Goal: Task Accomplishment & Management: Complete application form

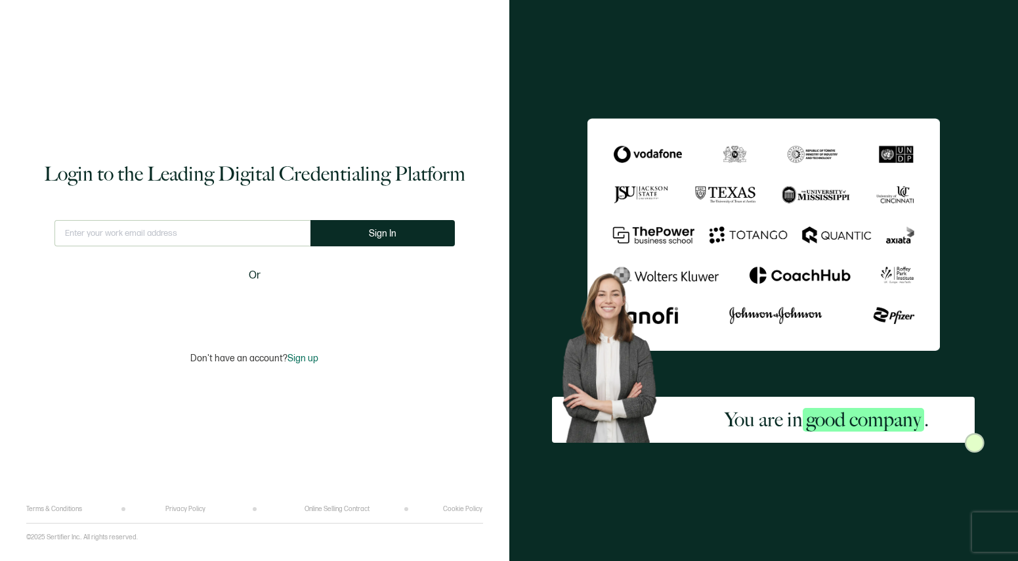
click at [121, 236] on input "text" at bounding box center [182, 233] width 256 height 26
type input "[EMAIL_ADDRESS][DOMAIN_NAME]"
click at [390, 236] on span "Sign In" at bounding box center [383, 233] width 28 height 10
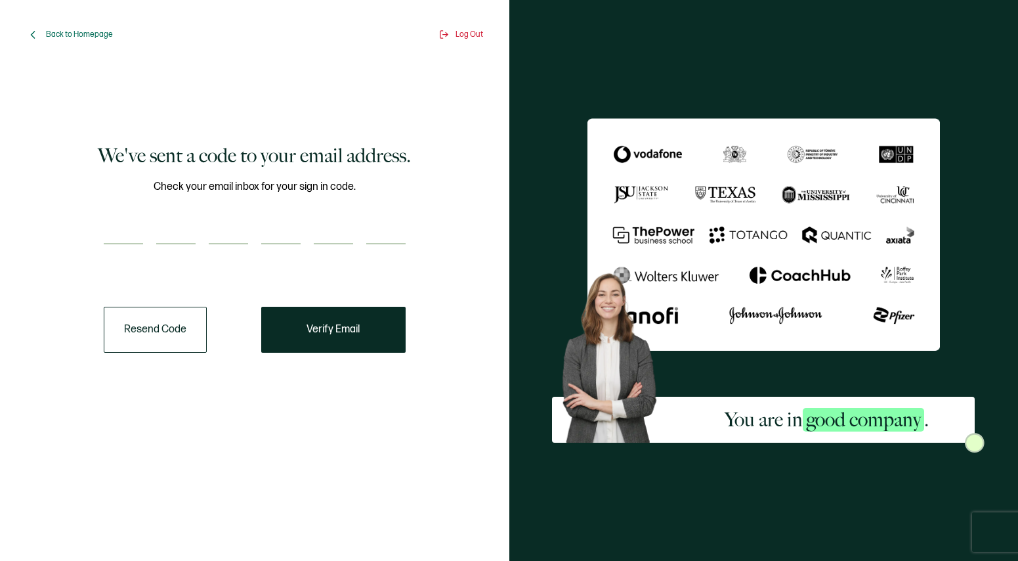
click at [126, 227] on input "number" at bounding box center [123, 231] width 39 height 26
type input "5"
type input "2"
type input "9"
type input "5"
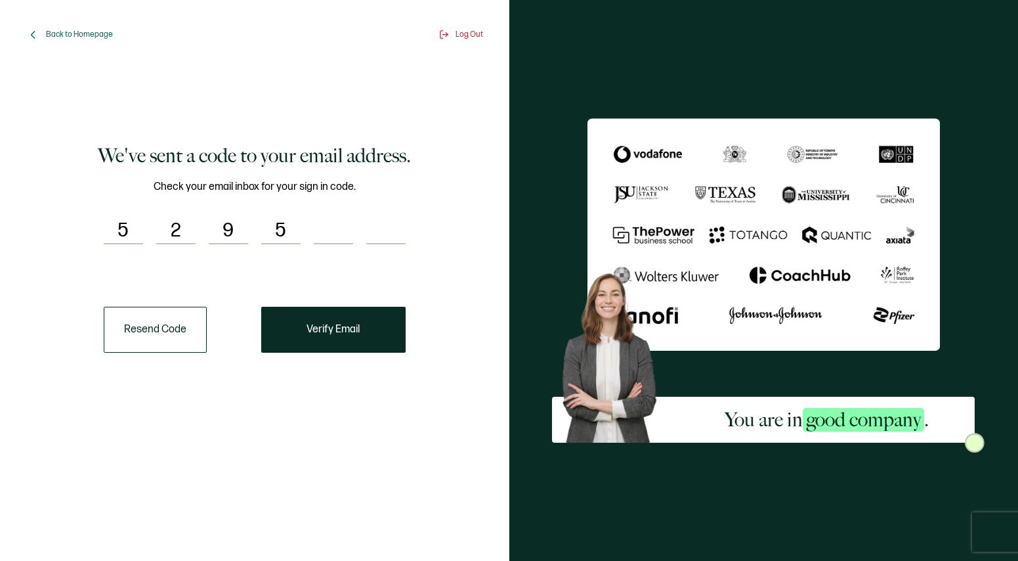
type input "2"
type input "5"
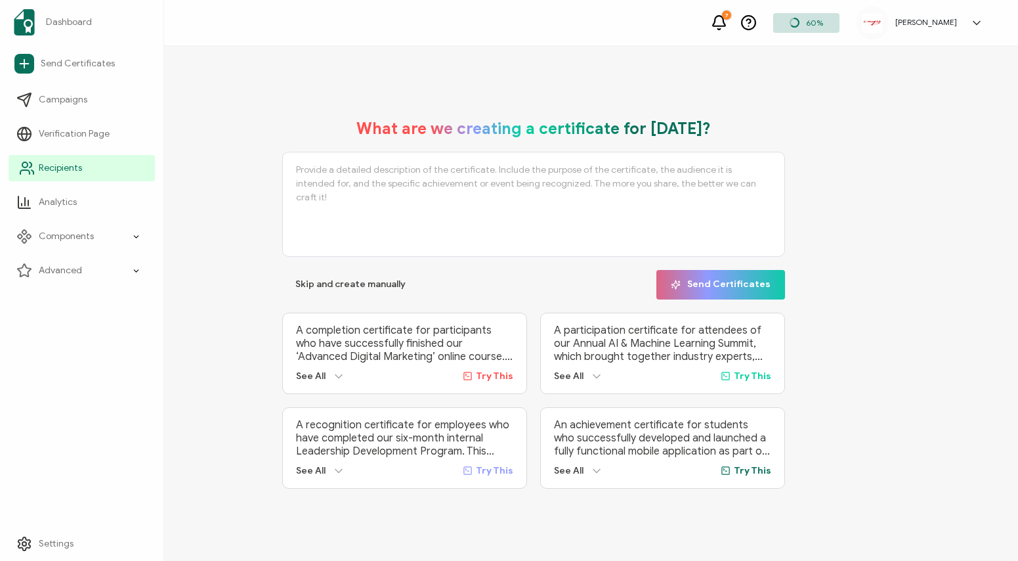
click at [45, 169] on span "Recipients" at bounding box center [60, 167] width 43 height 13
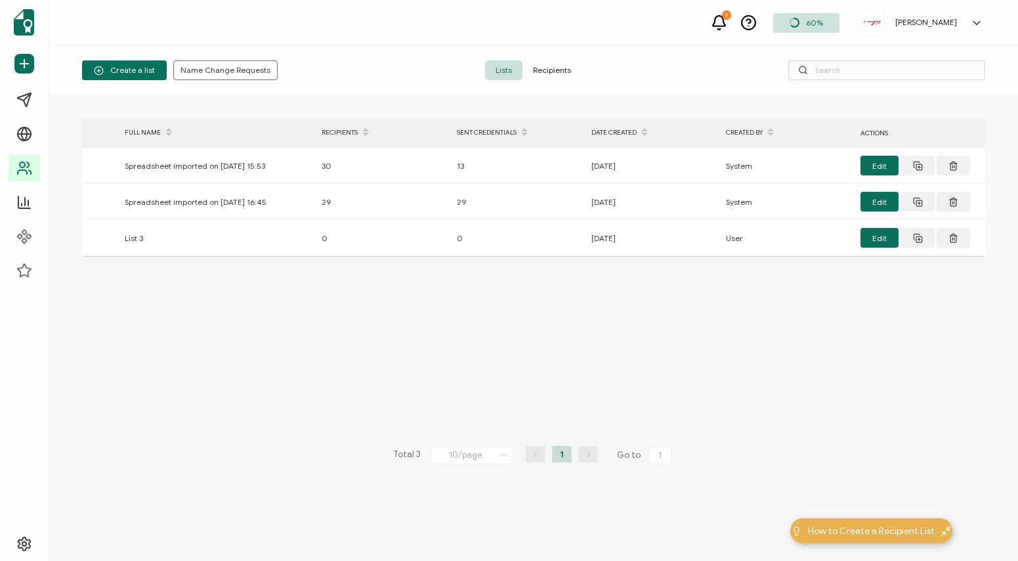
click at [549, 64] on span "Recipients" at bounding box center [551, 70] width 59 height 20
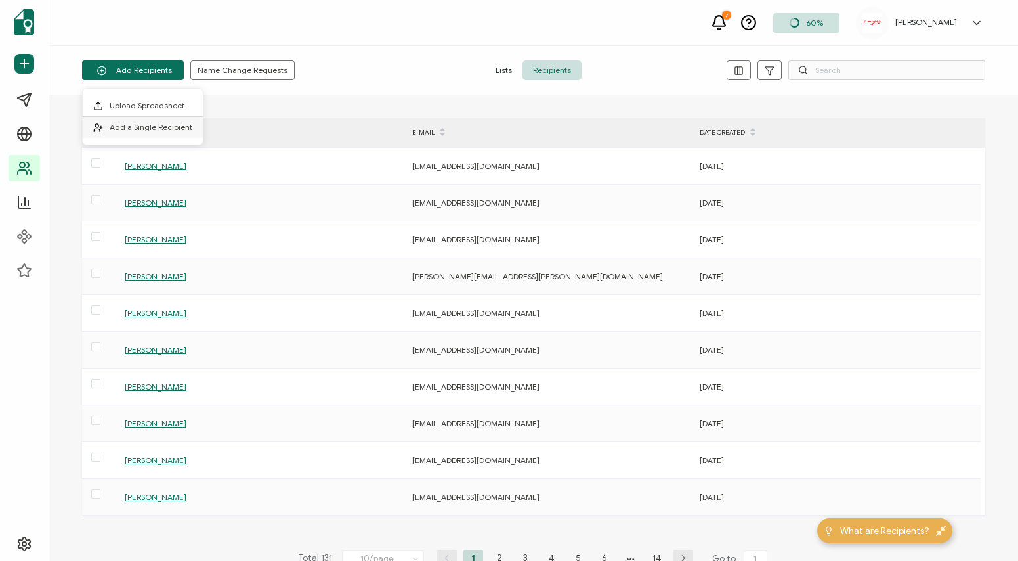
click at [120, 127] on span "Add a Single Recipient" at bounding box center [151, 127] width 83 height 10
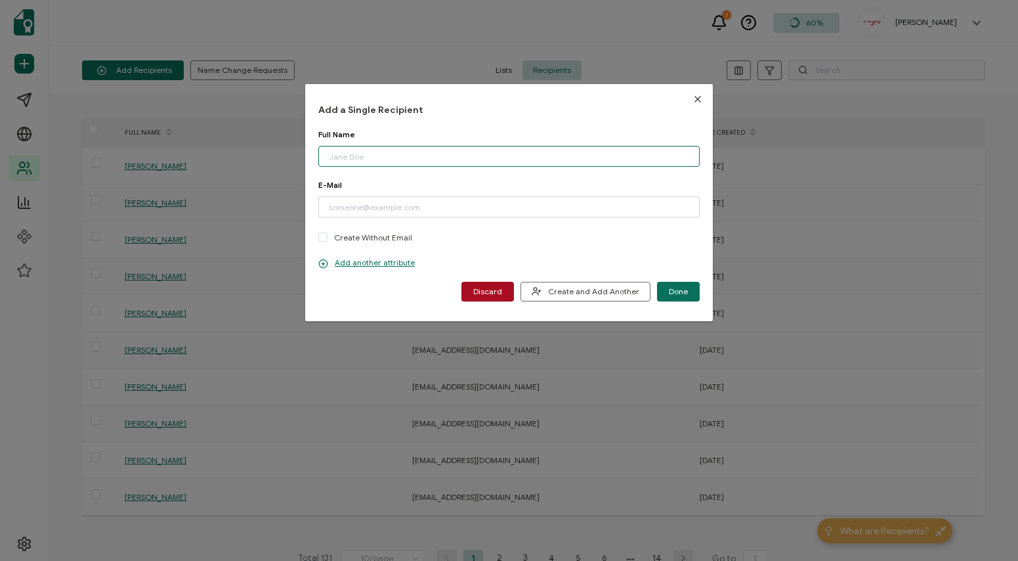
click at [461, 158] on input "dialog" at bounding box center [508, 156] width 381 height 21
type input "[PERSON_NAME]"
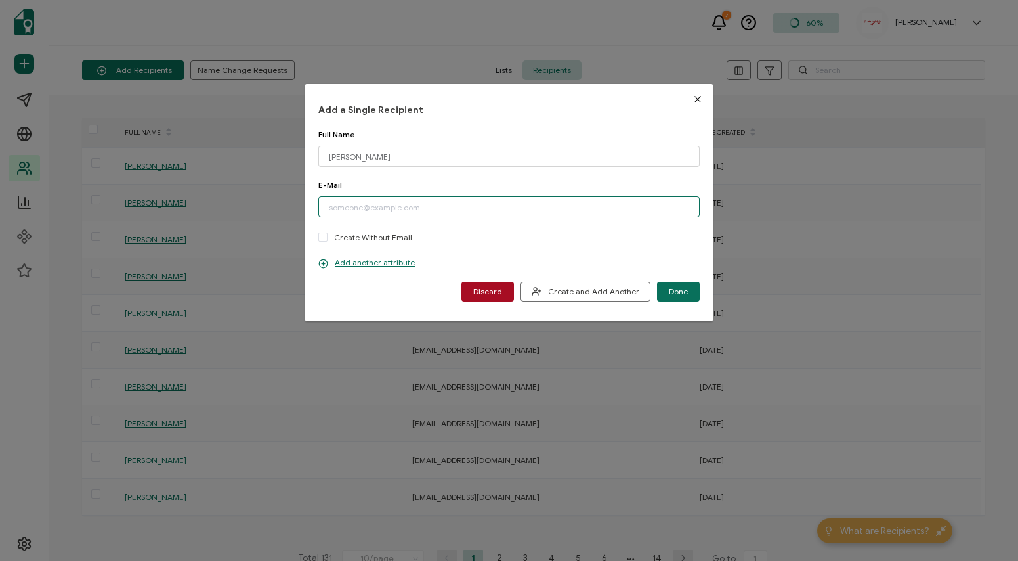
click at [526, 209] on input "dialog" at bounding box center [508, 206] width 381 height 21
paste input "[EMAIL_ADDRESS][DOMAIN_NAME]"
type input "[EMAIL_ADDRESS][DOMAIN_NAME]"
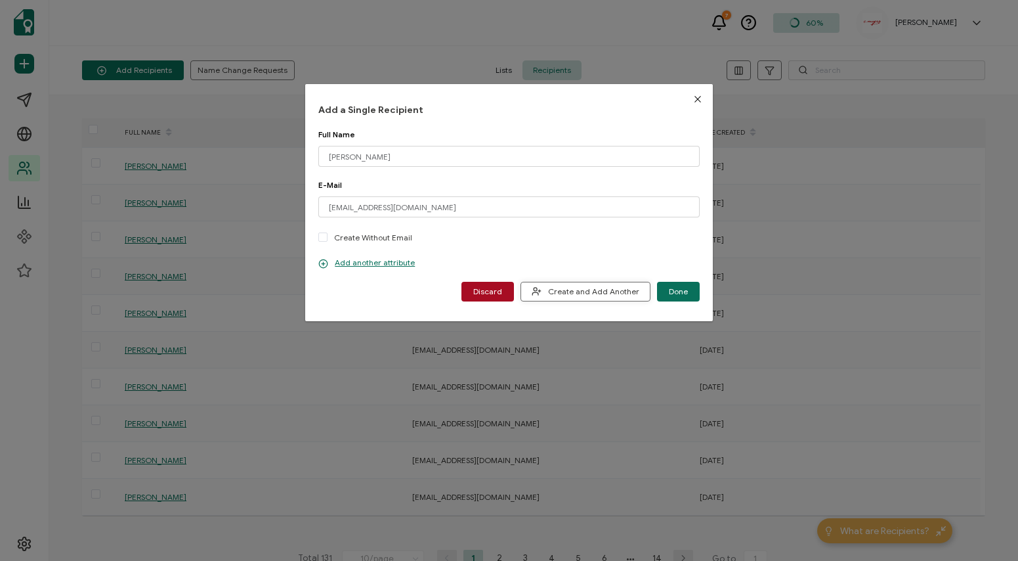
click at [588, 289] on span "Create and Add Another" at bounding box center [586, 291] width 108 height 10
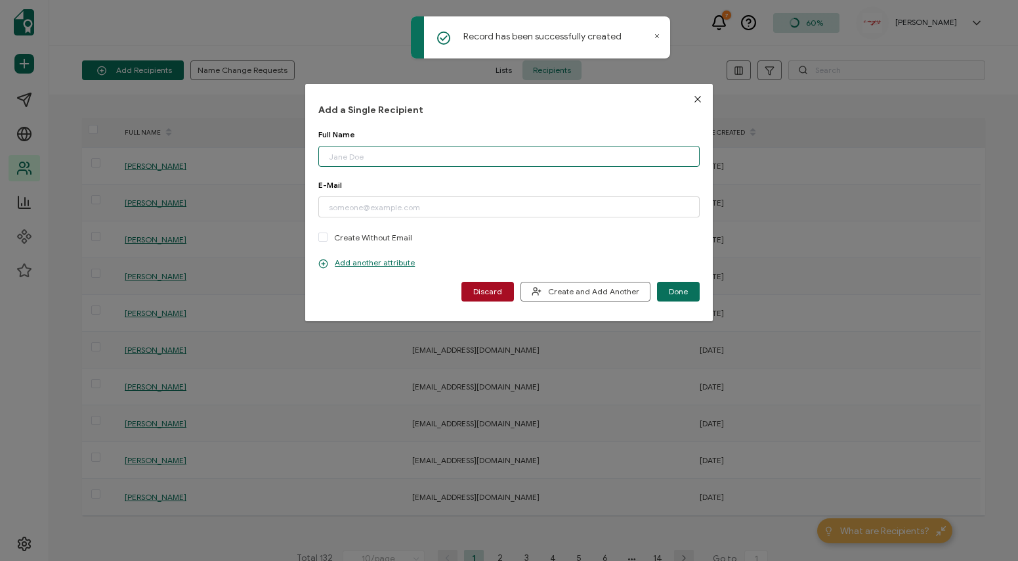
click at [465, 158] on input "dialog" at bounding box center [508, 156] width 381 height 21
type input "[PERSON_NAME]"
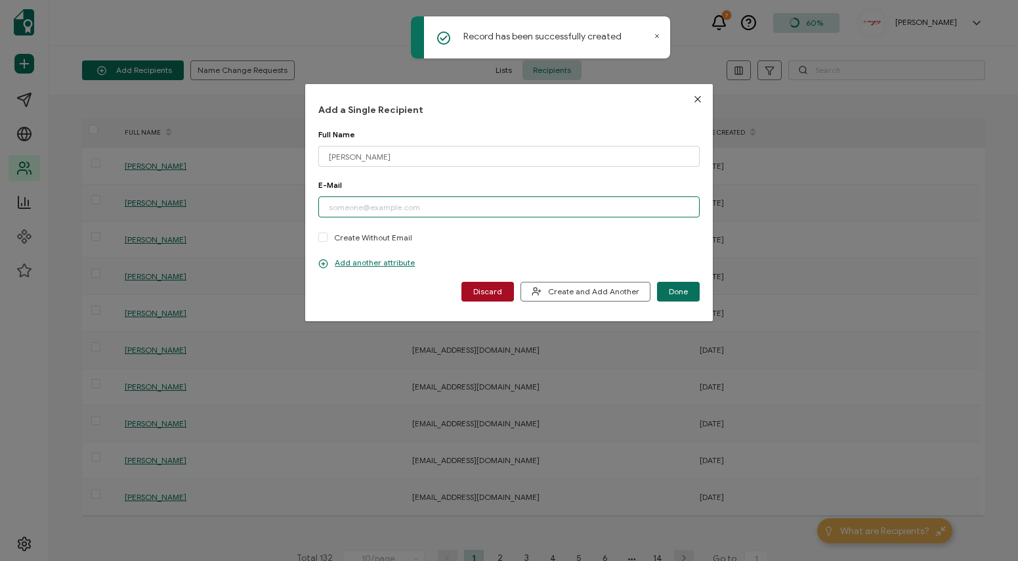
click at [479, 210] on input "dialog" at bounding box center [508, 206] width 381 height 21
paste input "[EMAIL_ADDRESS][DOMAIN_NAME]"
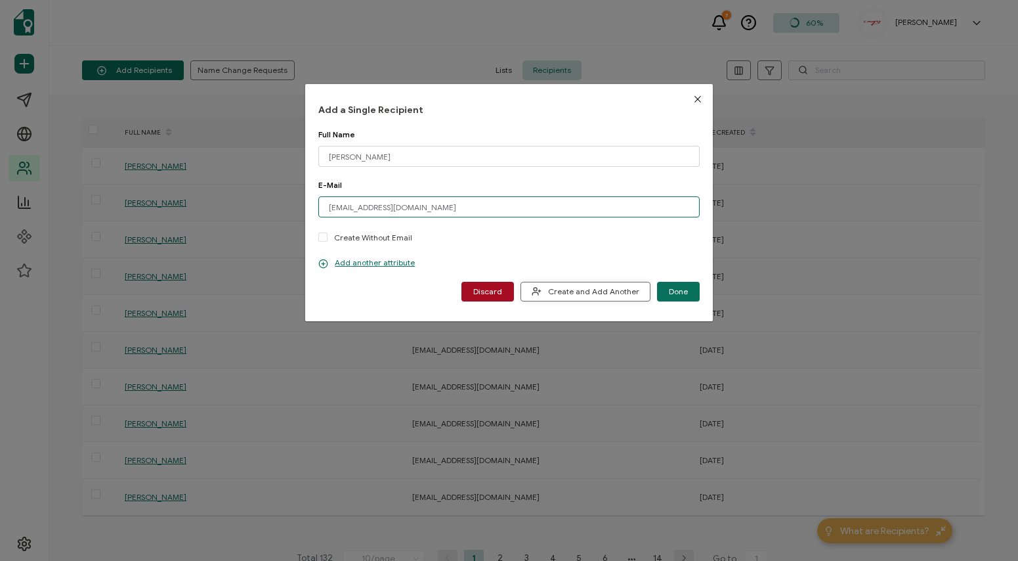
type input "[EMAIL_ADDRESS][DOMAIN_NAME]"
click at [613, 290] on span "Create and Add Another" at bounding box center [586, 291] width 108 height 10
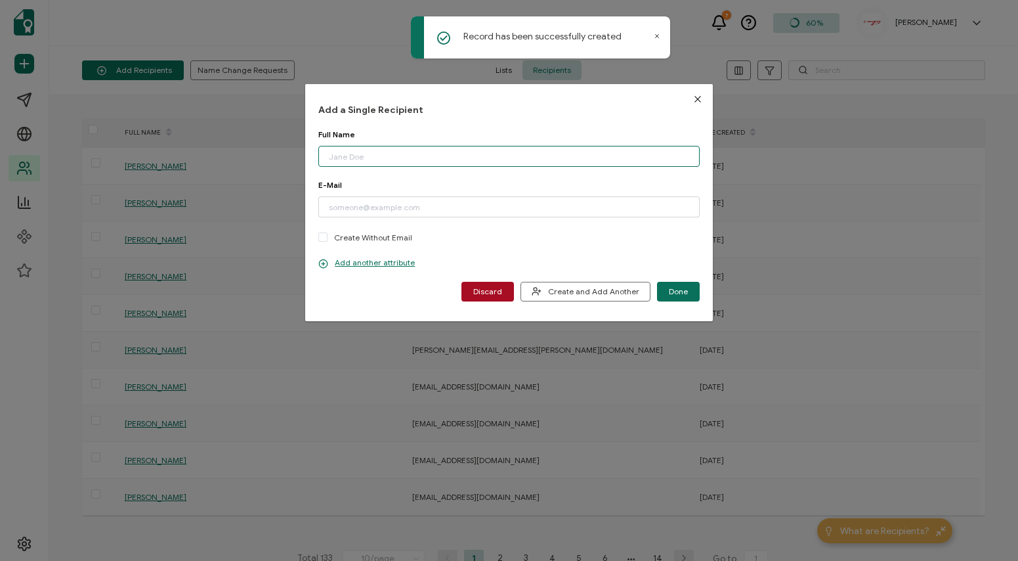
click at [403, 156] on input "dialog" at bounding box center [508, 156] width 381 height 21
type input "[PERSON_NAME]"
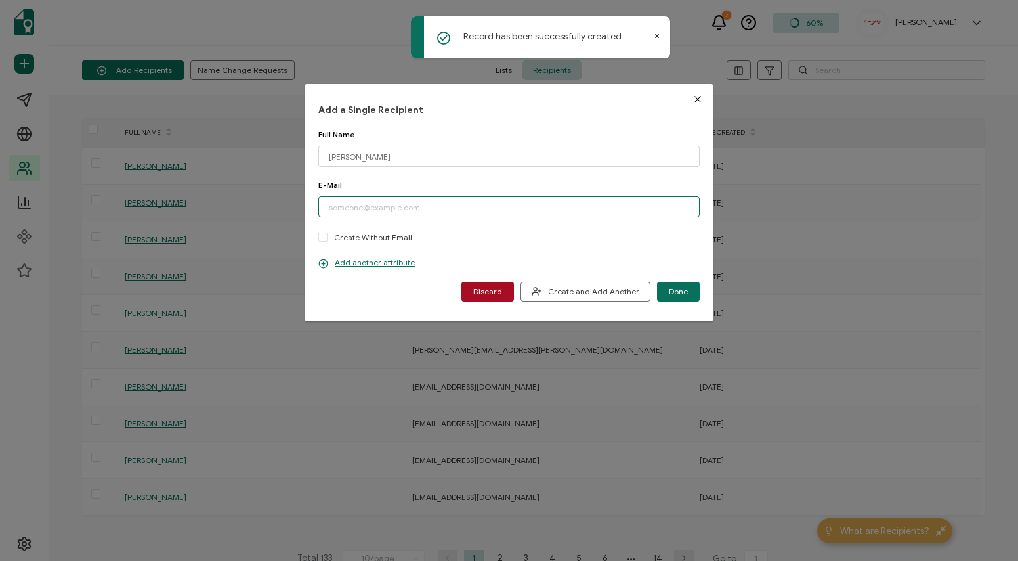
click at [393, 209] on input "dialog" at bounding box center [508, 206] width 381 height 21
paste input "[EMAIL_ADDRESS][DOMAIN_NAME]"
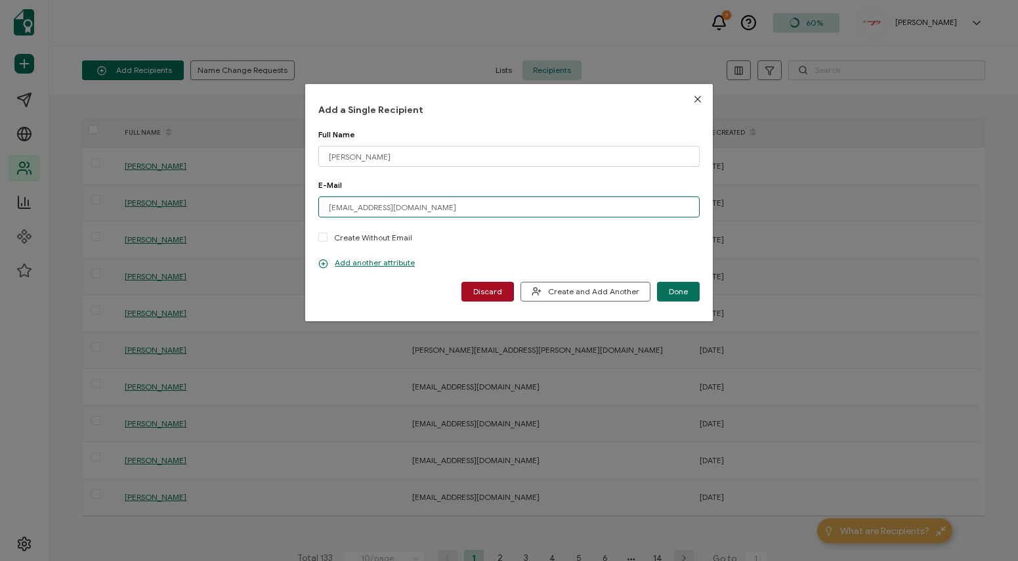
type input "[EMAIL_ADDRESS][DOMAIN_NAME]"
click at [582, 289] on span "Create and Add Another" at bounding box center [586, 291] width 108 height 10
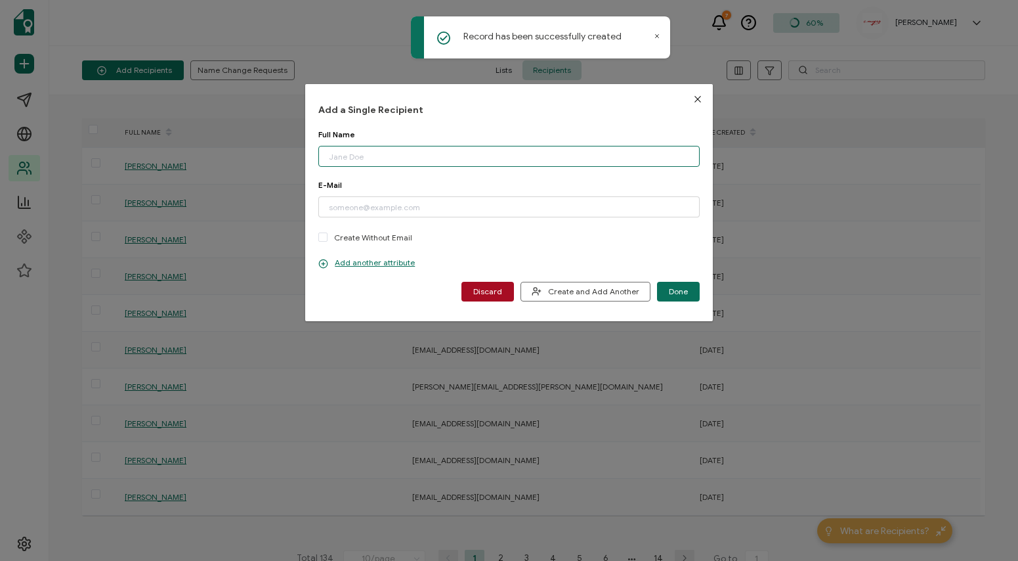
click at [460, 160] on input "dialog" at bounding box center [508, 156] width 381 height 21
type input "[PERSON_NAME]"
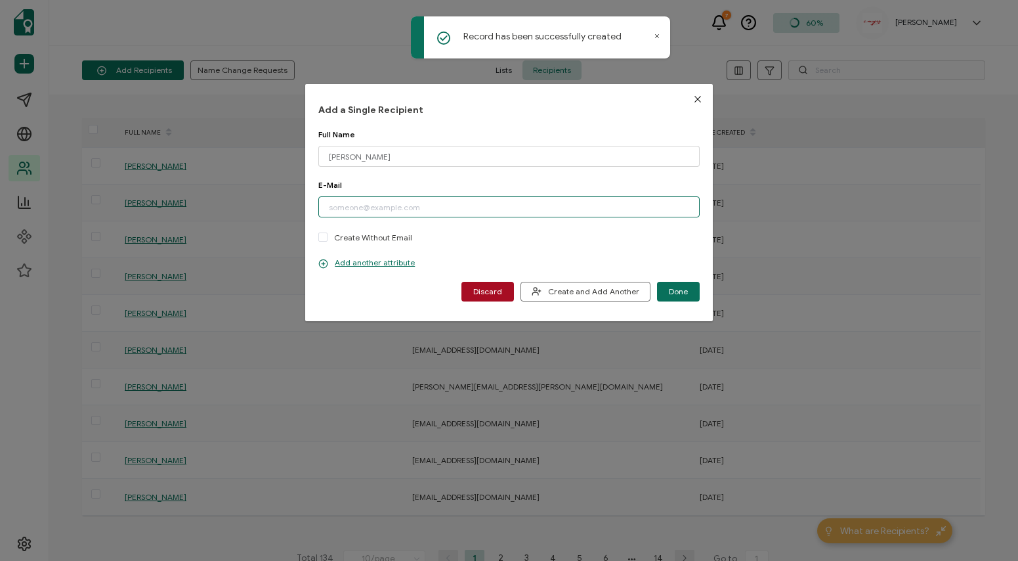
click at [480, 207] on input "dialog" at bounding box center [508, 206] width 381 height 21
paste input "[EMAIL_ADDRESS][DOMAIN_NAME]"
type input "[EMAIL_ADDRESS][DOMAIN_NAME]"
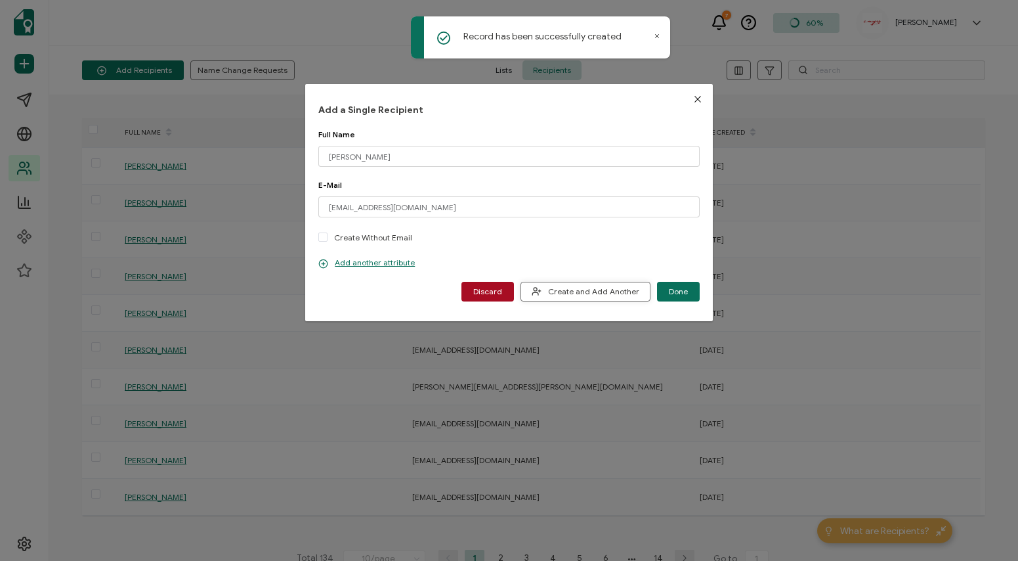
click at [561, 291] on span "Create and Add Another" at bounding box center [586, 291] width 108 height 10
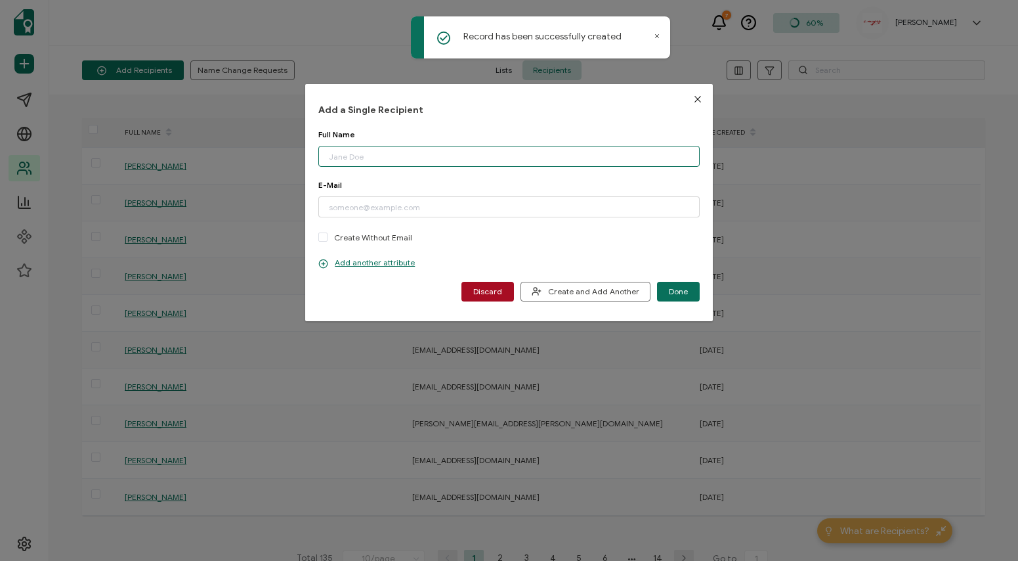
click at [401, 159] on input "dialog" at bounding box center [508, 156] width 381 height 21
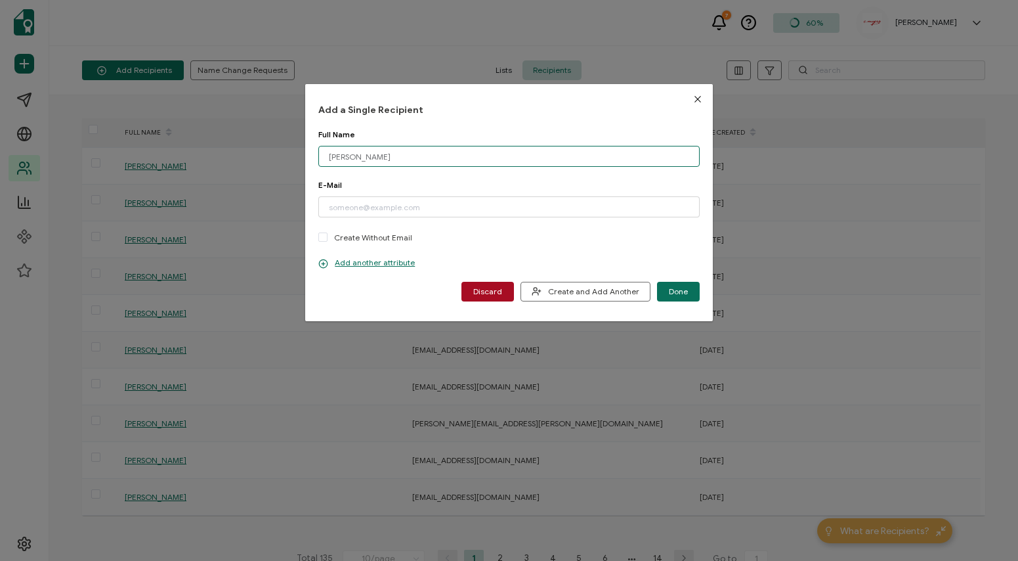
type input "[PERSON_NAME]"
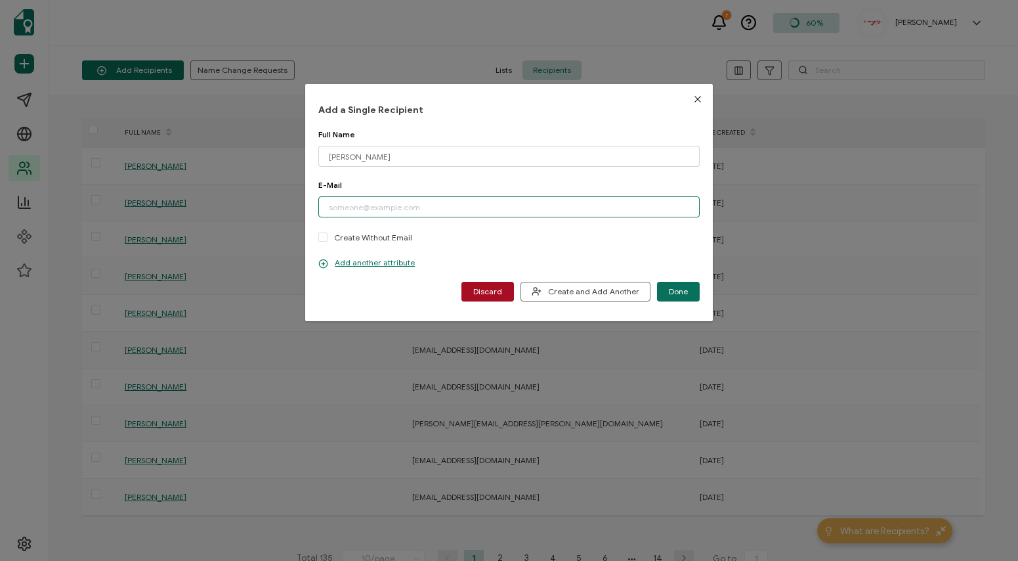
click at [584, 204] on input "dialog" at bounding box center [508, 206] width 381 height 21
paste input "[EMAIL_ADDRESS][DOMAIN_NAME]"
type input "[EMAIL_ADDRESS][DOMAIN_NAME]"
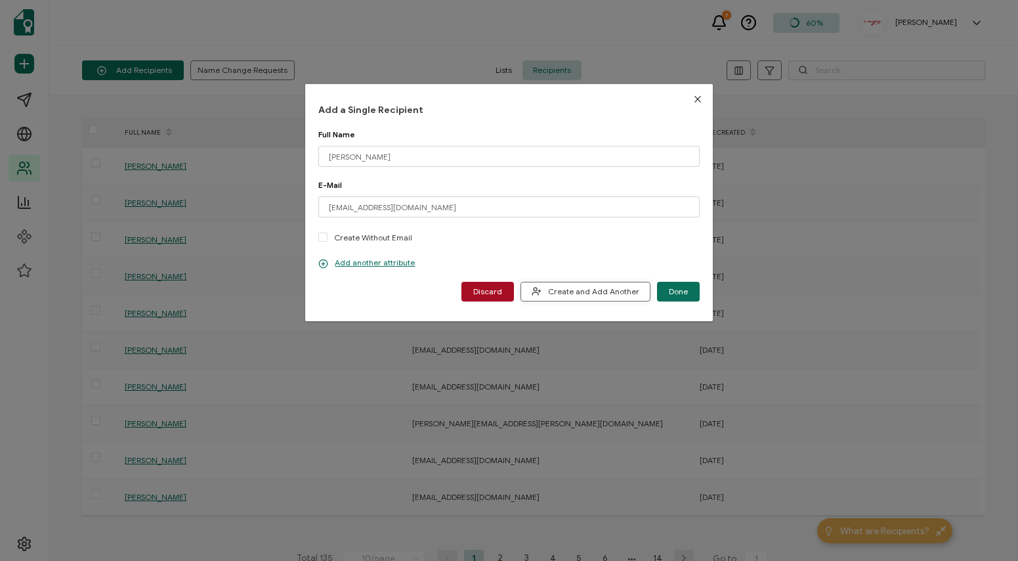
click at [566, 295] on span "Create and Add Another" at bounding box center [586, 291] width 108 height 10
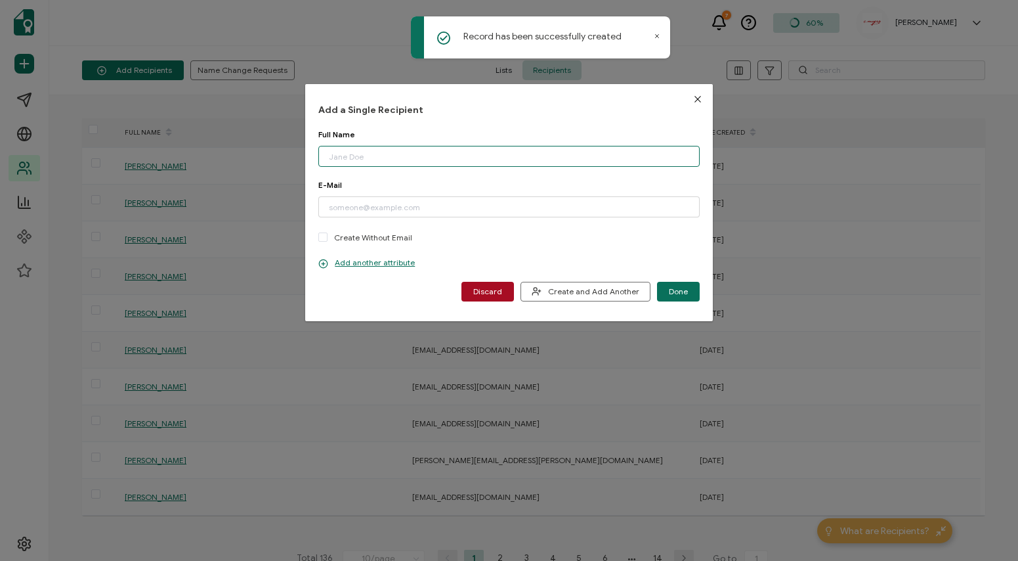
click at [476, 160] on input "dialog" at bounding box center [508, 156] width 381 height 21
type input "[PERSON_NAME]"
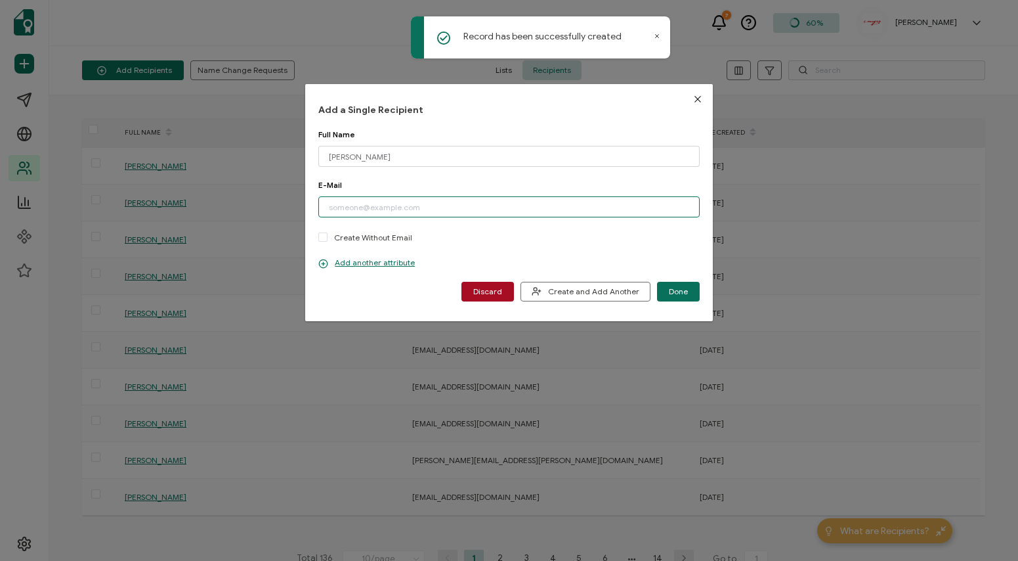
click at [443, 205] on input "dialog" at bounding box center [508, 206] width 381 height 21
paste input "[EMAIL_ADDRESS][DOMAIN_NAME]"
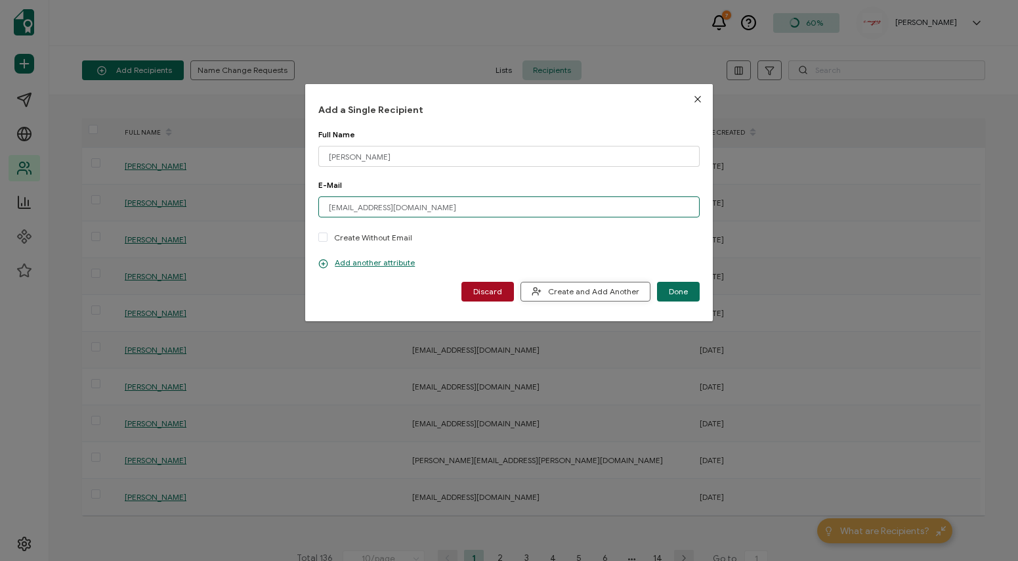
type input "[EMAIL_ADDRESS][DOMAIN_NAME]"
click at [569, 287] on span "Create and Add Another" at bounding box center [586, 291] width 108 height 10
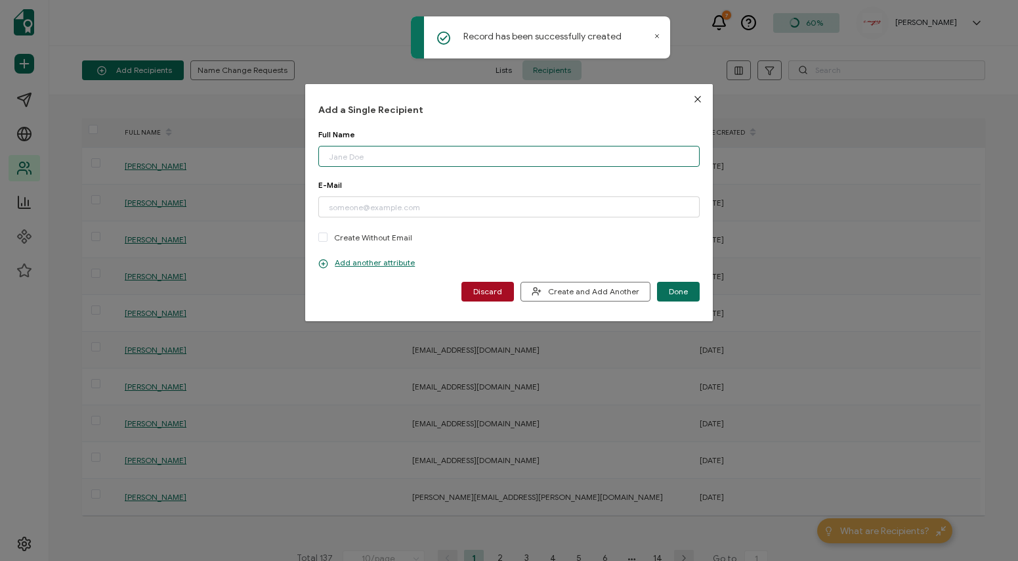
click at [564, 156] on input "dialog" at bounding box center [508, 156] width 381 height 21
type input "[PERSON_NAME]"
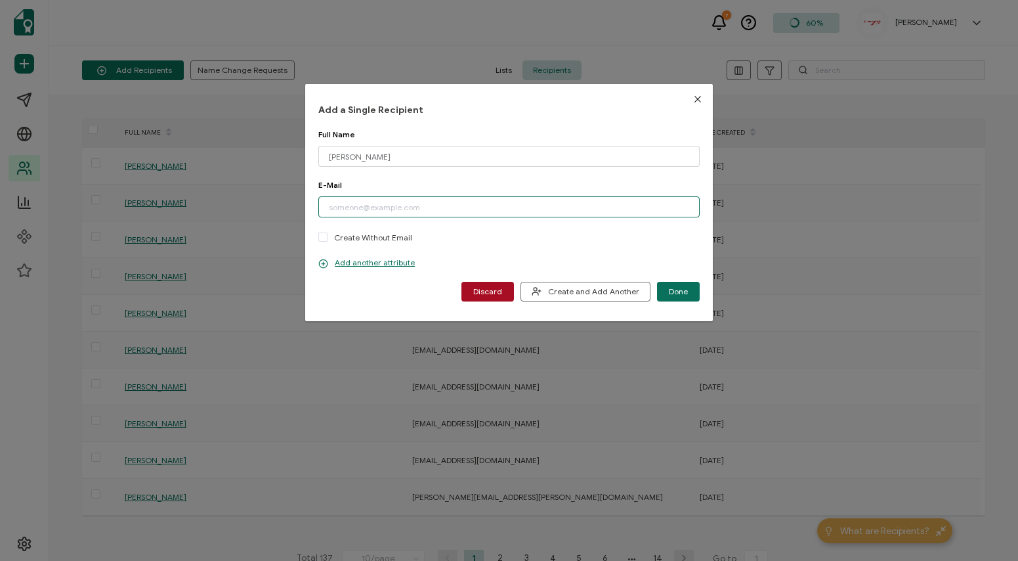
click at [584, 205] on input "dialog" at bounding box center [508, 206] width 381 height 21
paste input "[EMAIL_ADDRESS][DOMAIN_NAME]"
type input "[EMAIL_ADDRESS][DOMAIN_NAME]"
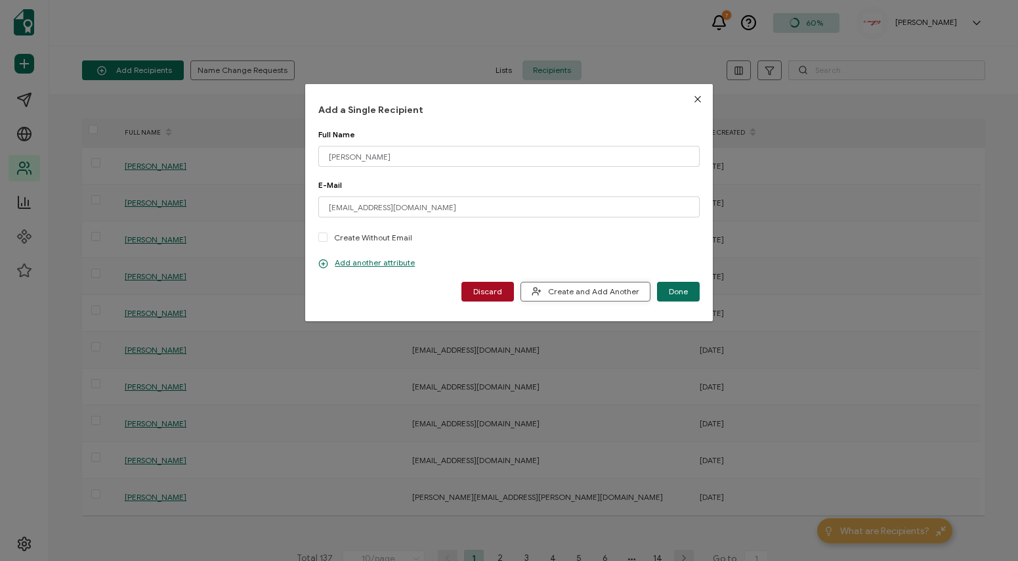
click at [608, 294] on span "Create and Add Another" at bounding box center [586, 291] width 108 height 10
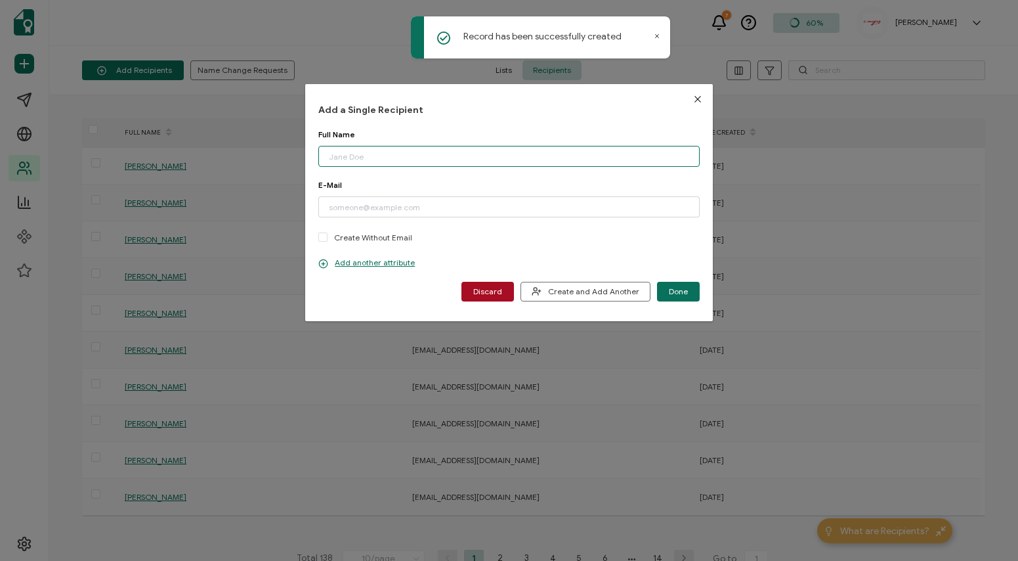
click at [634, 163] on input "dialog" at bounding box center [508, 156] width 381 height 21
type input "[PERSON_NAME]"
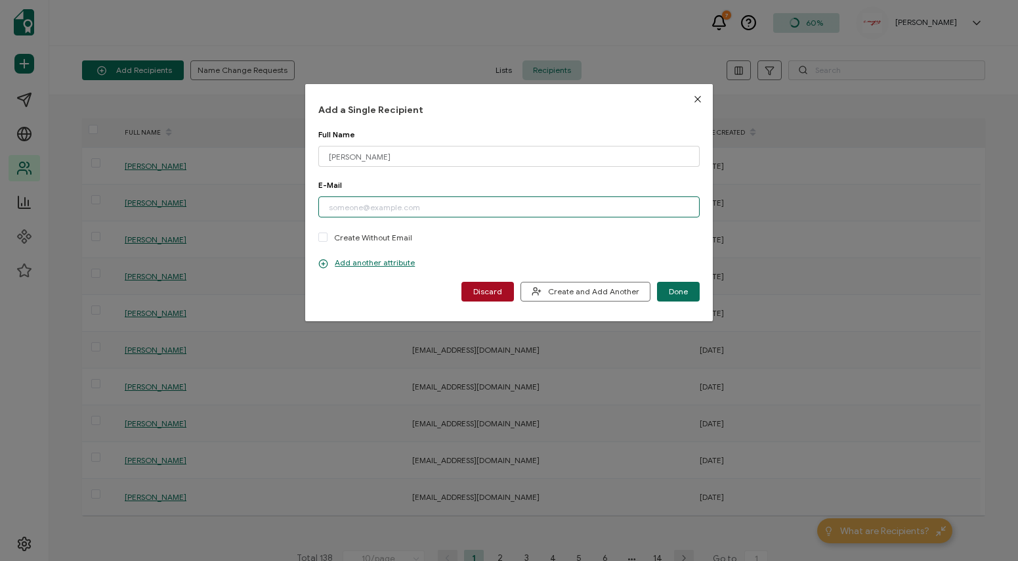
click at [378, 213] on input "dialog" at bounding box center [508, 206] width 381 height 21
paste input "[EMAIL_ADDRESS][DOMAIN_NAME]"
type input "[EMAIL_ADDRESS][DOMAIN_NAME]"
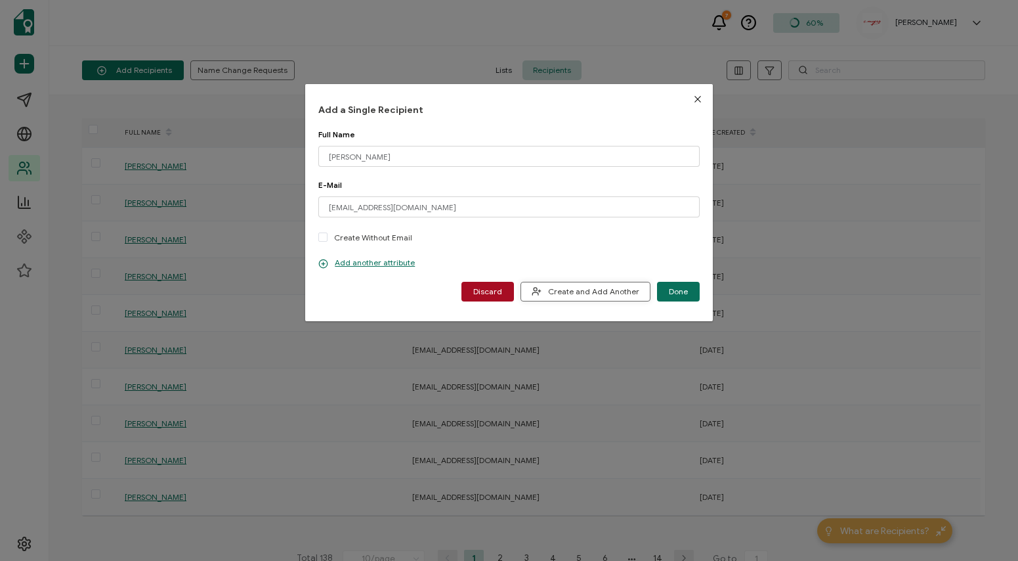
click at [586, 293] on span "Create and Add Another" at bounding box center [586, 291] width 108 height 10
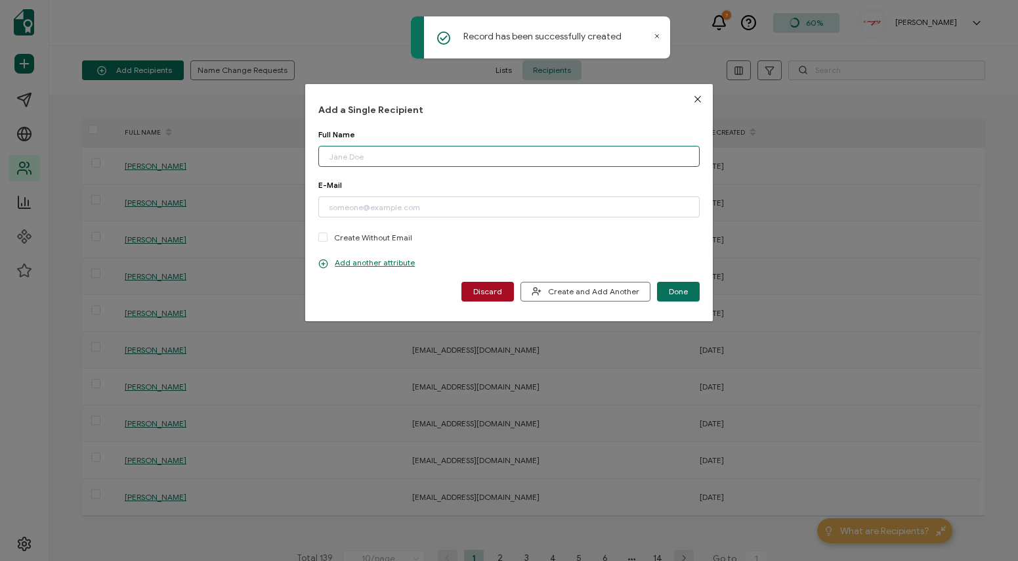
click at [449, 156] on input "dialog" at bounding box center [508, 156] width 381 height 21
type input "[PERSON_NAME]"
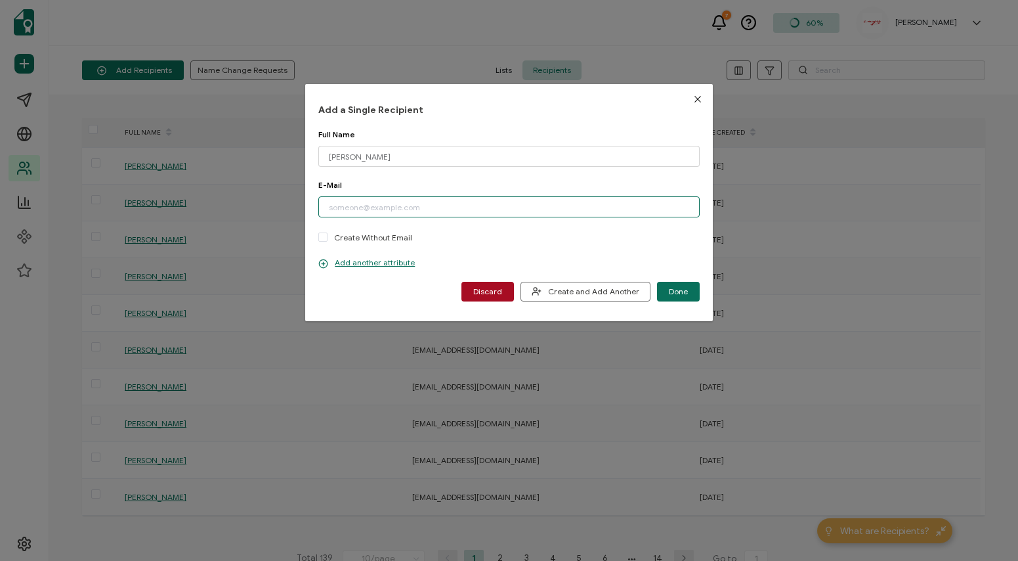
click at [533, 205] on input "dialog" at bounding box center [508, 206] width 381 height 21
paste input "[EMAIL_ADDRESS][DOMAIN_NAME]"
type input "[EMAIL_ADDRESS][DOMAIN_NAME]"
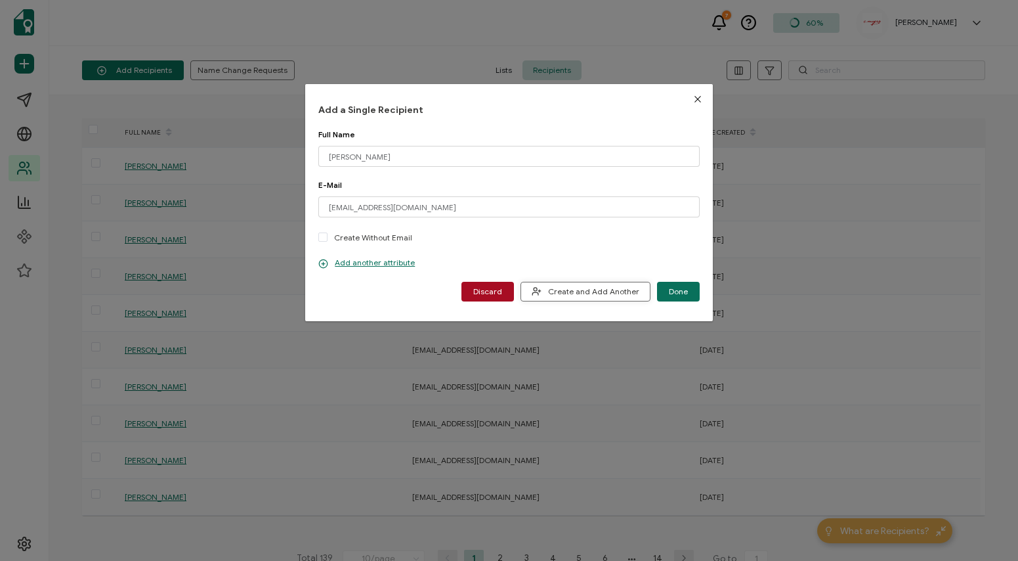
click at [593, 288] on span "Create and Add Another" at bounding box center [586, 291] width 108 height 10
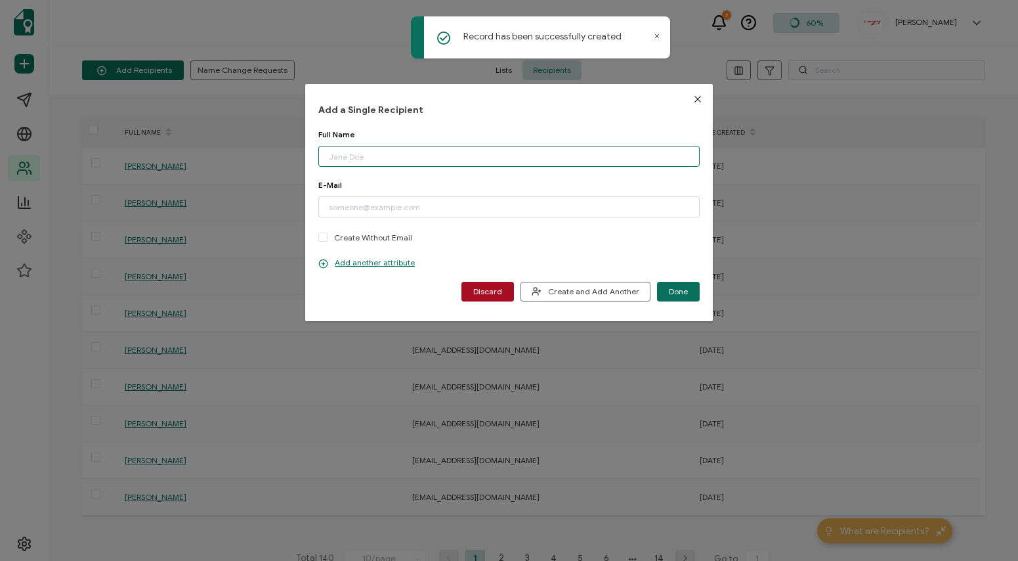
click at [521, 160] on input "dialog" at bounding box center [508, 156] width 381 height 21
type input "[PERSON_NAME]"
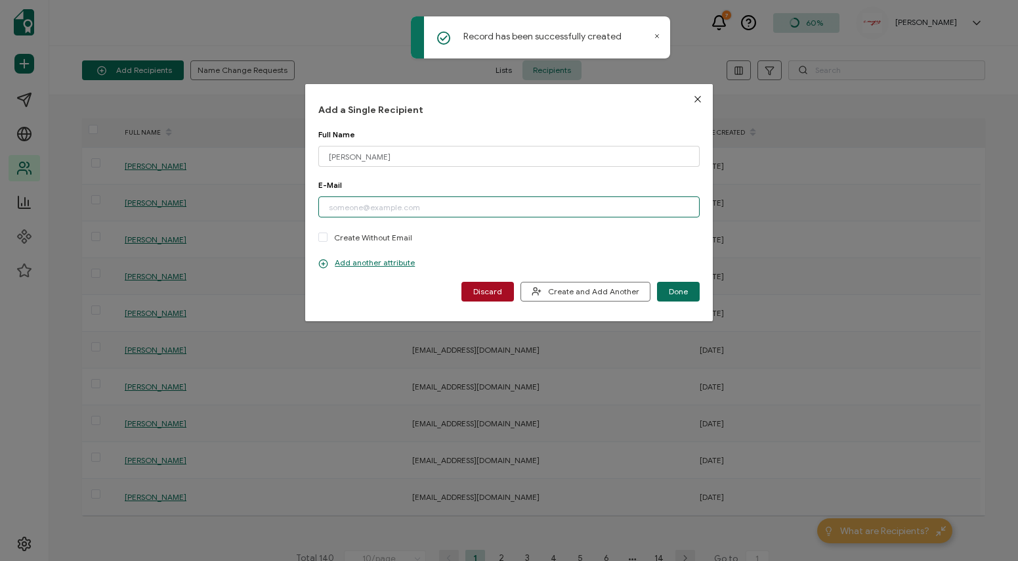
click at [477, 202] on input "dialog" at bounding box center [508, 206] width 381 height 21
paste input "[EMAIL_ADDRESS][DOMAIN_NAME]"
type input "[EMAIL_ADDRESS][DOMAIN_NAME]"
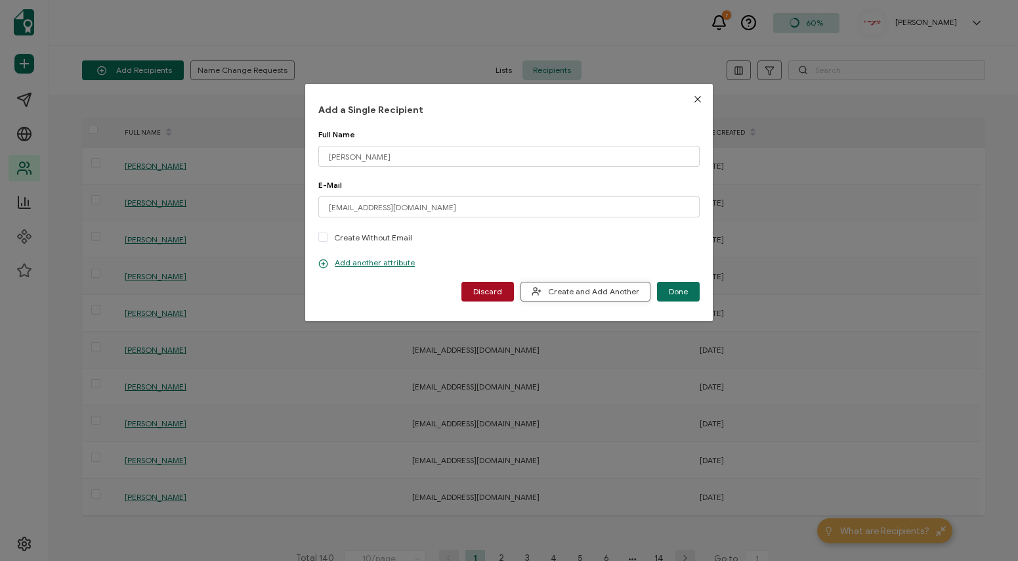
click at [580, 292] on span "Create and Add Another" at bounding box center [586, 291] width 108 height 10
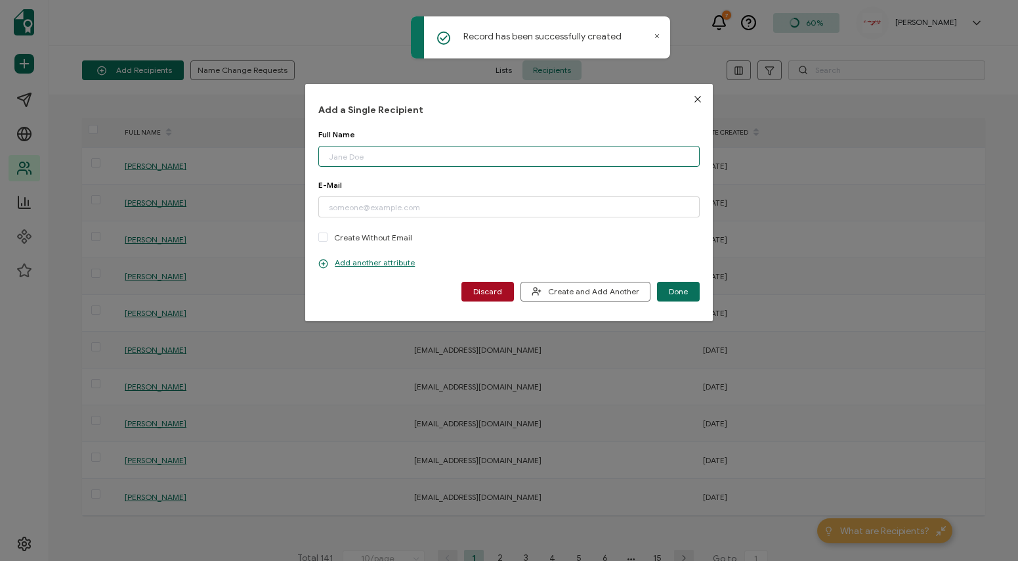
click at [420, 159] on input "dialog" at bounding box center [508, 156] width 381 height 21
type input "[PERSON_NAME]"
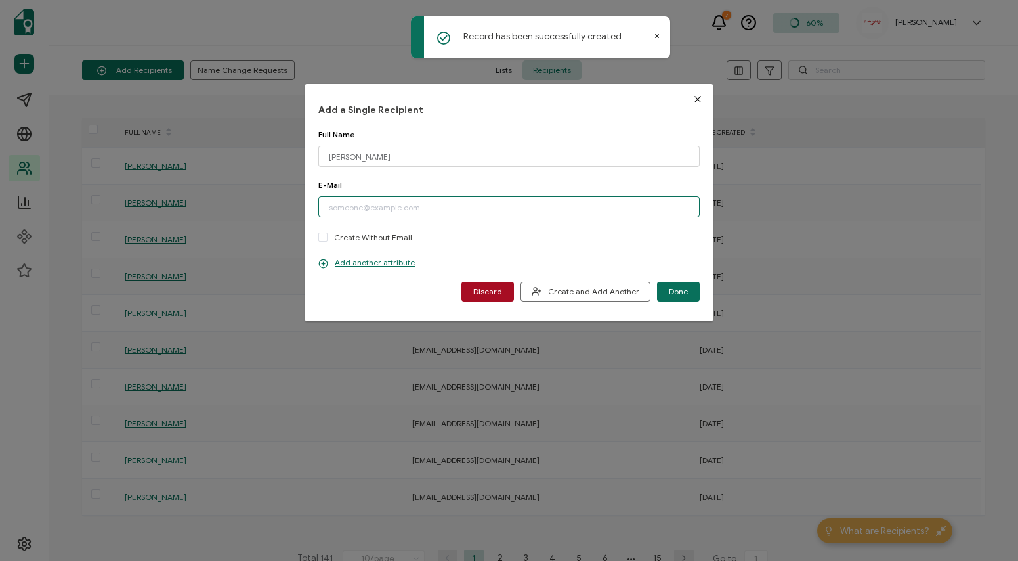
click at [593, 208] on input "dialog" at bounding box center [508, 206] width 381 height 21
paste input "[EMAIL_ADDRESS][DOMAIN_NAME]"
type input "[EMAIL_ADDRESS][DOMAIN_NAME]"
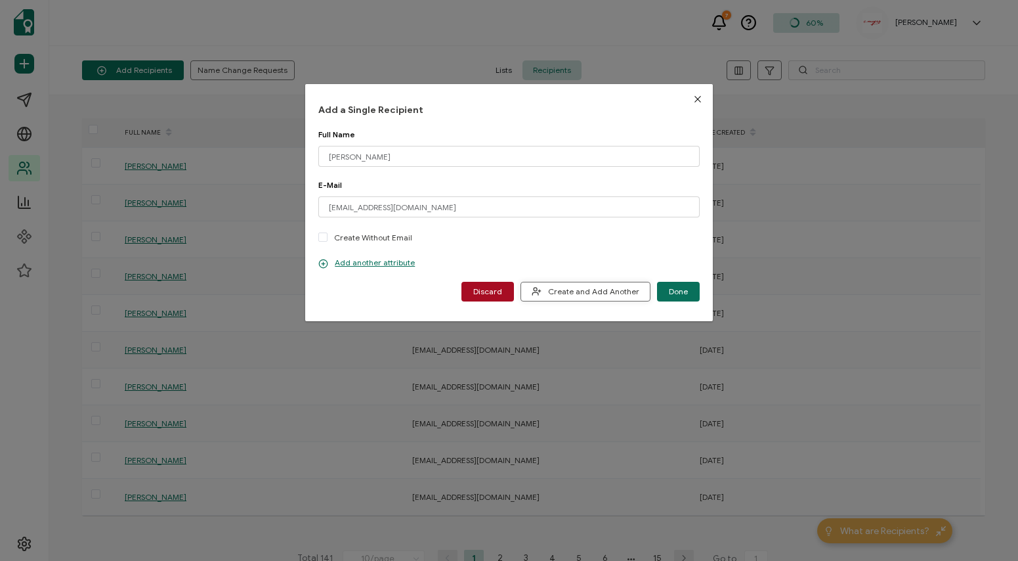
click at [593, 291] on span "Create and Add Another" at bounding box center [586, 291] width 108 height 10
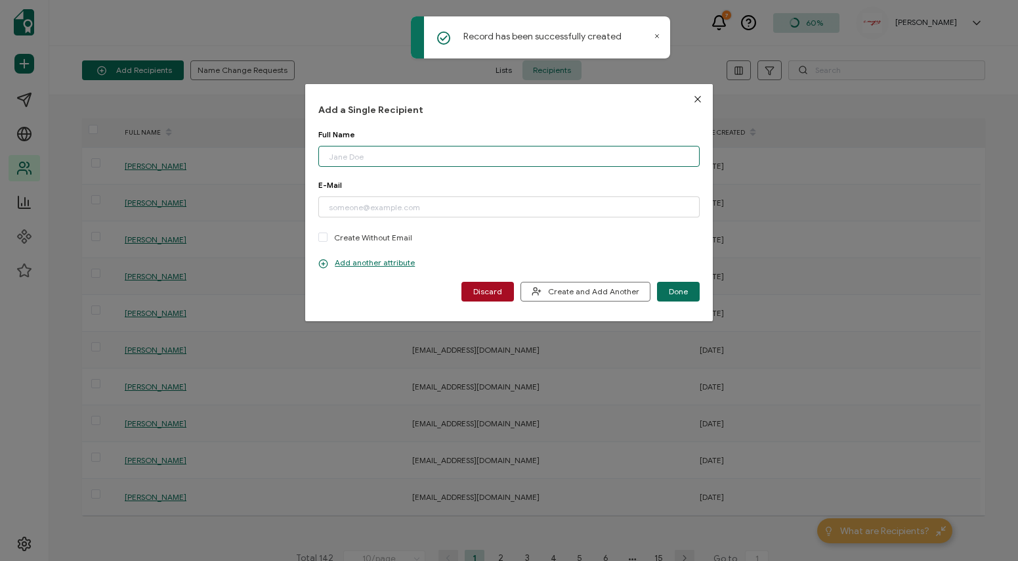
click at [500, 161] on input "dialog" at bounding box center [508, 156] width 381 height 21
type input "[PERSON_NAME]"
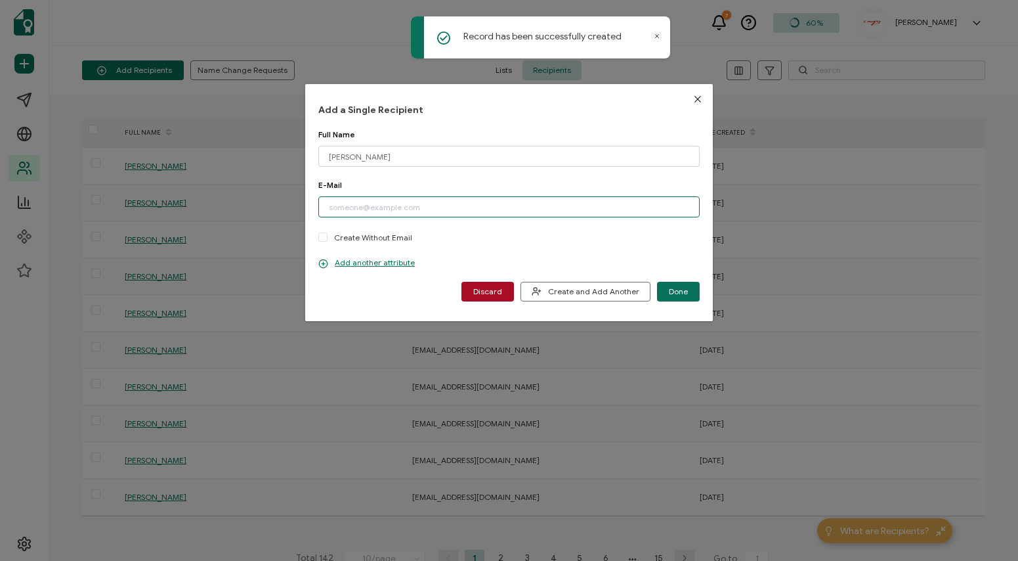
click at [555, 212] on input "dialog" at bounding box center [508, 206] width 381 height 21
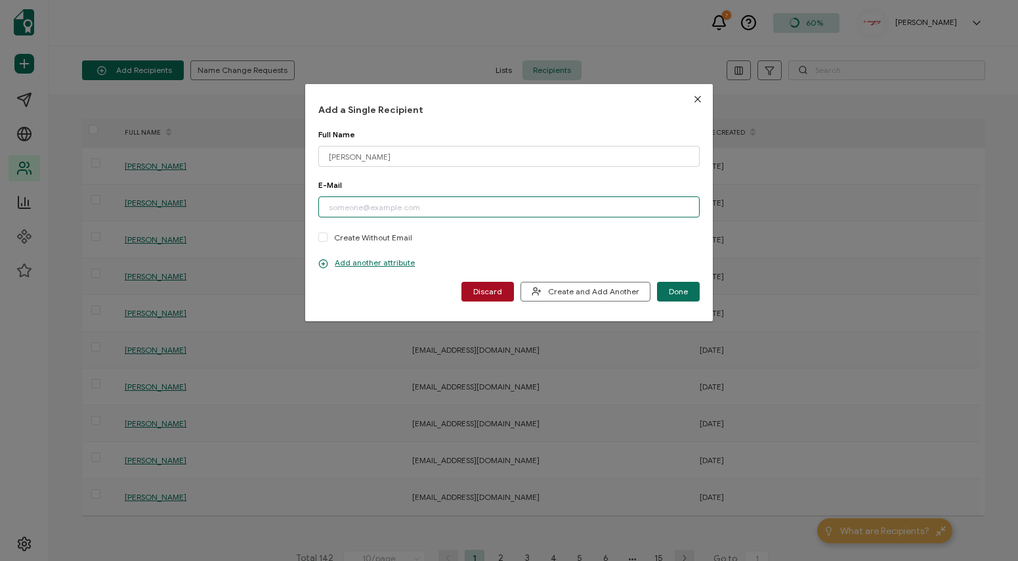
paste input "[EMAIL_ADDRESS][DOMAIN_NAME]"
type input "[EMAIL_ADDRESS][DOMAIN_NAME]"
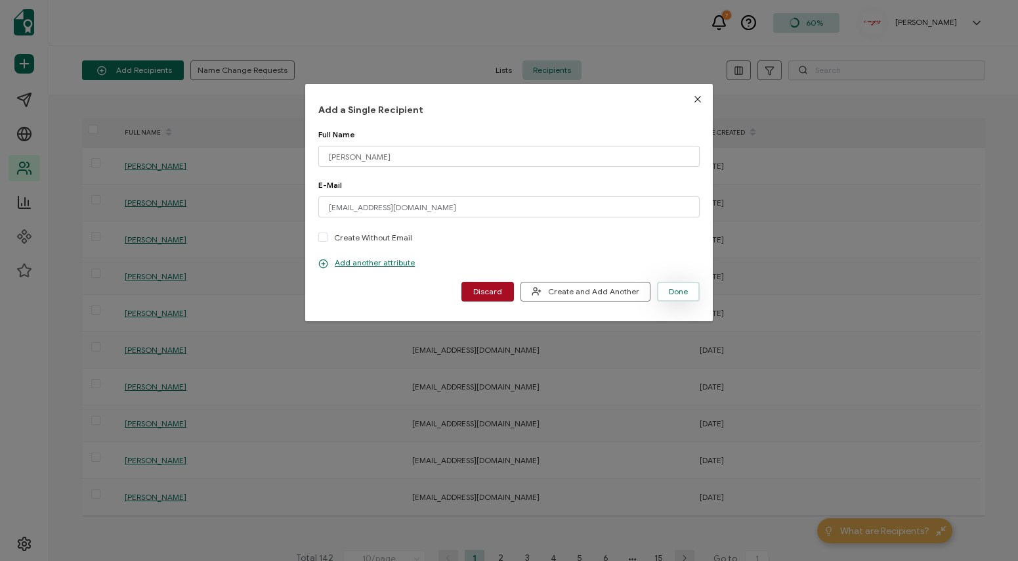
click at [676, 289] on span "Done" at bounding box center [678, 291] width 19 height 8
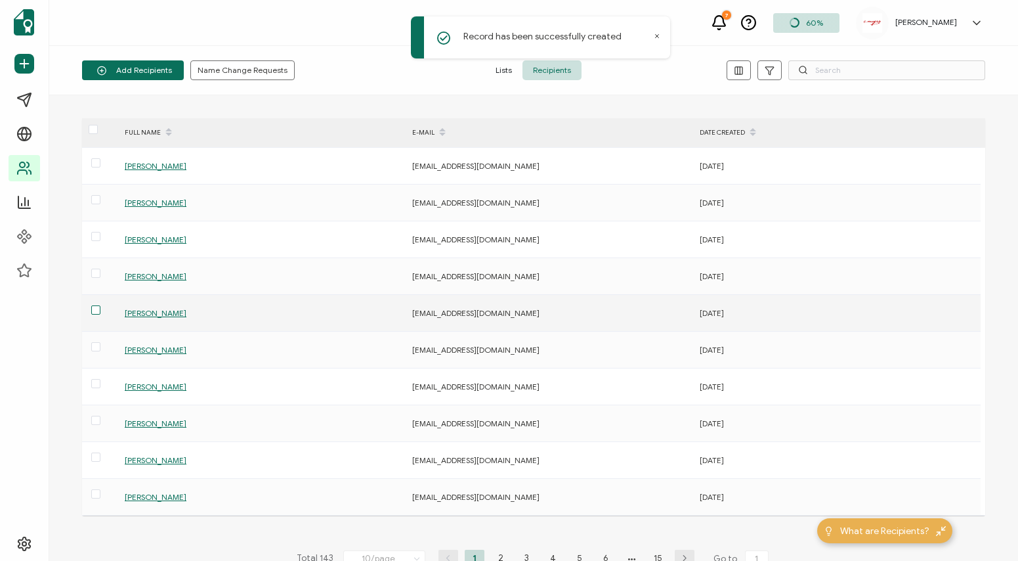
click at [97, 310] on span at bounding box center [95, 309] width 9 height 9
click at [100, 305] on input "checkbox" at bounding box center [100, 305] width 0 height 0
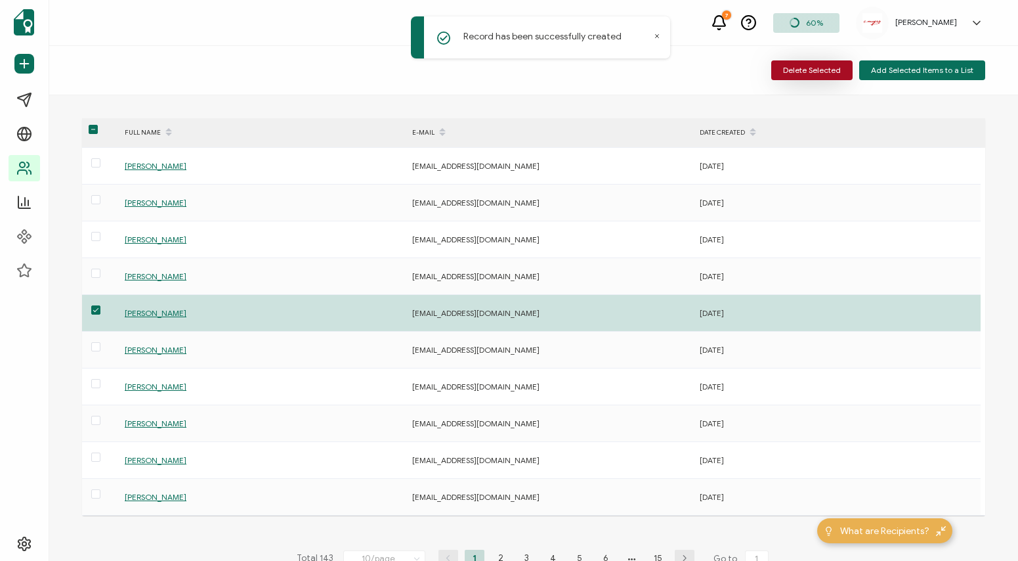
click at [841, 70] on span "Delete Selected" at bounding box center [812, 70] width 58 height 8
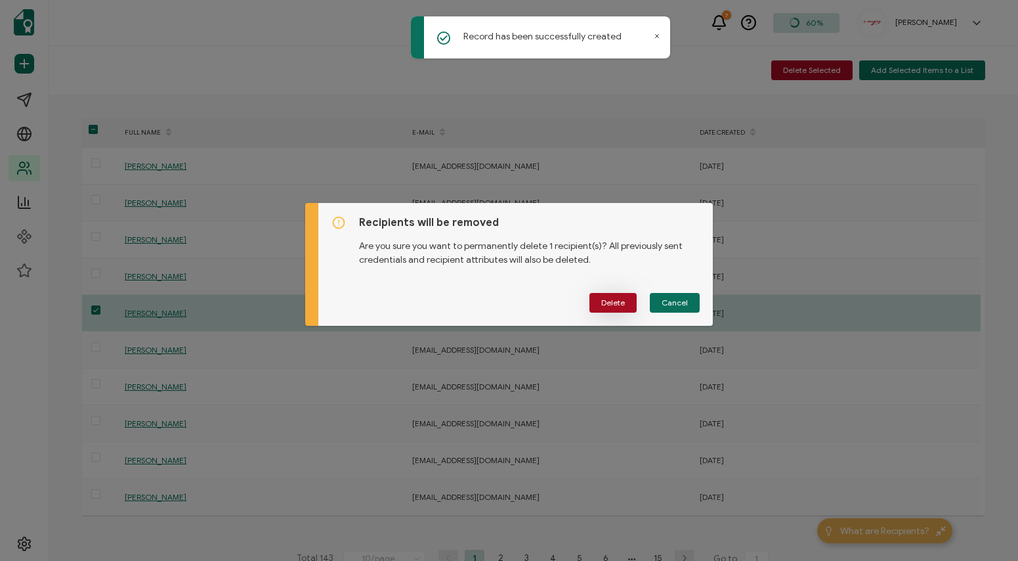
click at [603, 300] on span "Delete" at bounding box center [613, 303] width 24 height 8
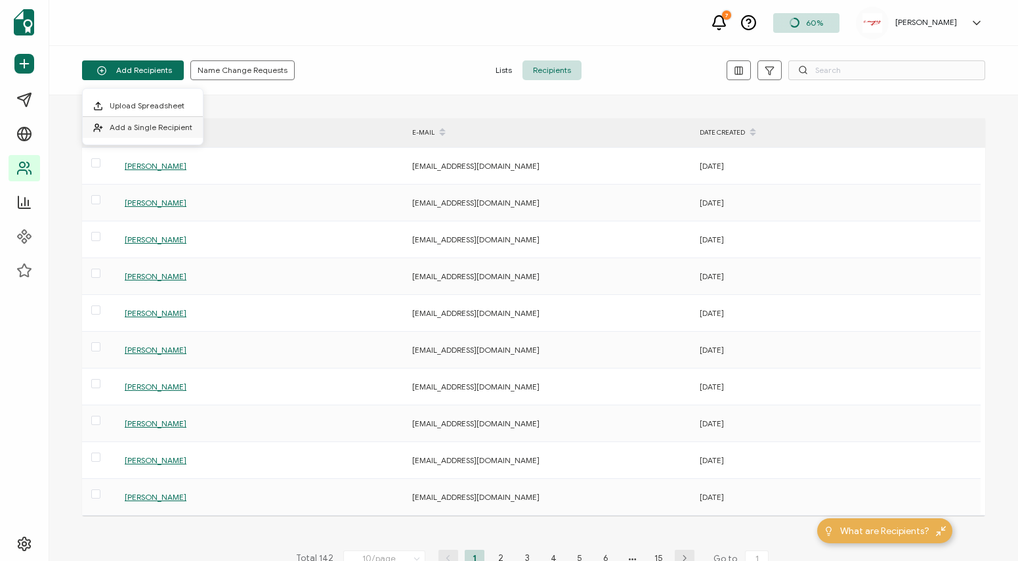
click at [155, 127] on span "Add a Single Recipient" at bounding box center [151, 127] width 83 height 10
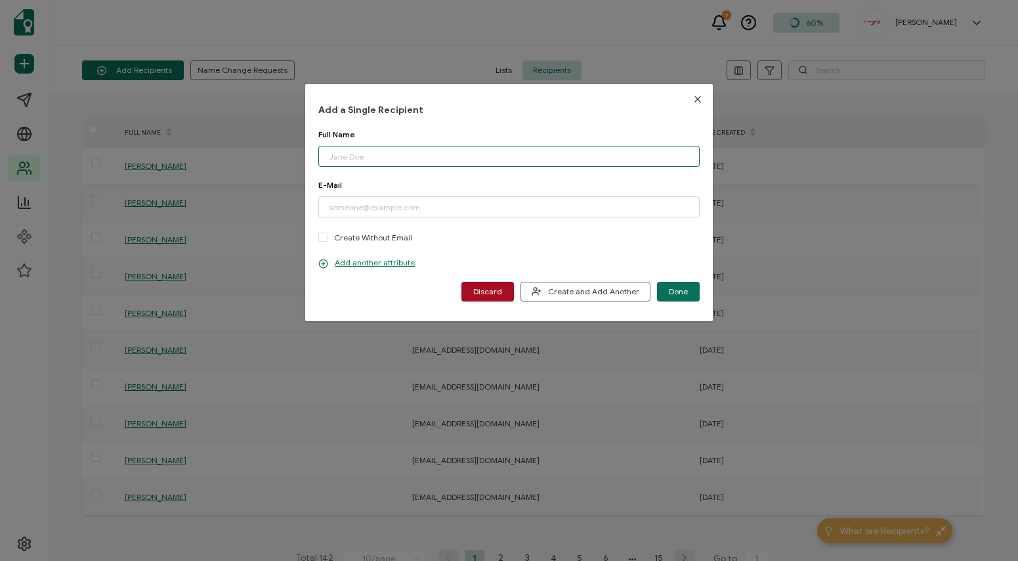
click at [424, 150] on input "dialog" at bounding box center [508, 156] width 381 height 21
type input "[PERSON_NAME]"
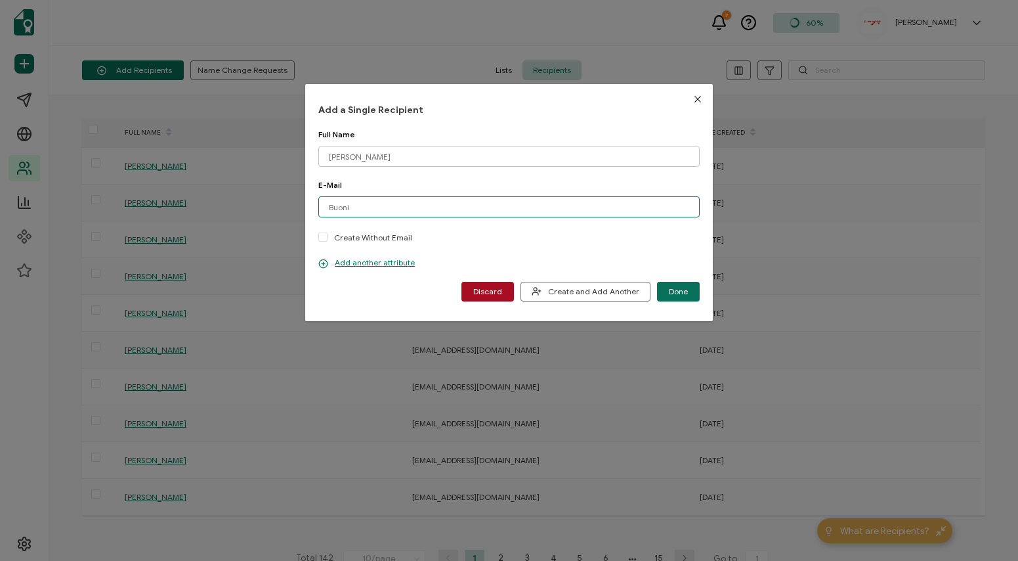
type input "Buoni"
drag, startPoint x: 383, startPoint y: 206, endPoint x: 299, endPoint y: 207, distance: 84.7
click at [299, 207] on div "Add a Single Recipient Full Name [PERSON_NAME] Please enter a valid name. E-Mai…" at bounding box center [509, 280] width 1018 height 561
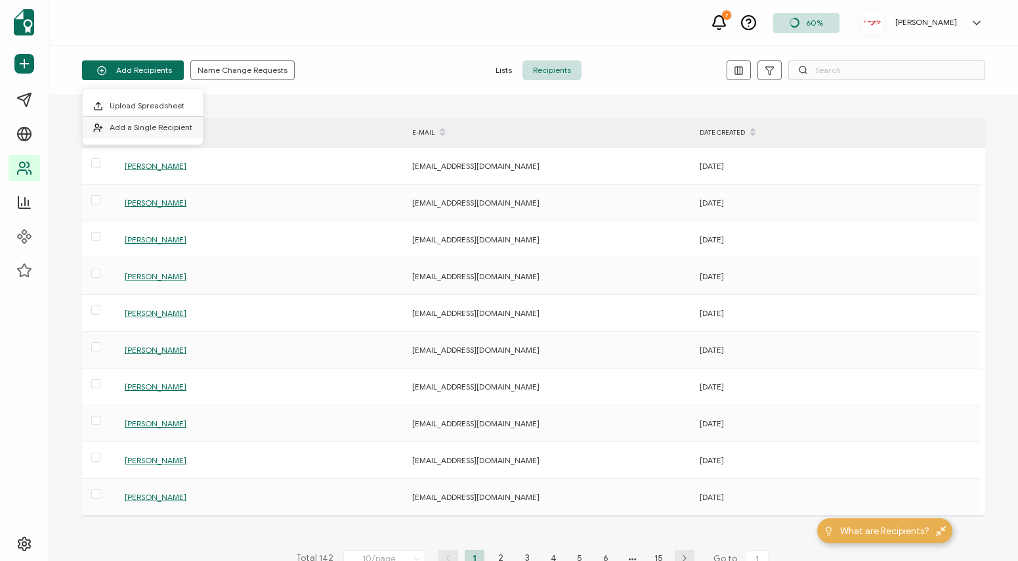
click at [154, 123] on span "Add a Single Recipient" at bounding box center [151, 127] width 83 height 10
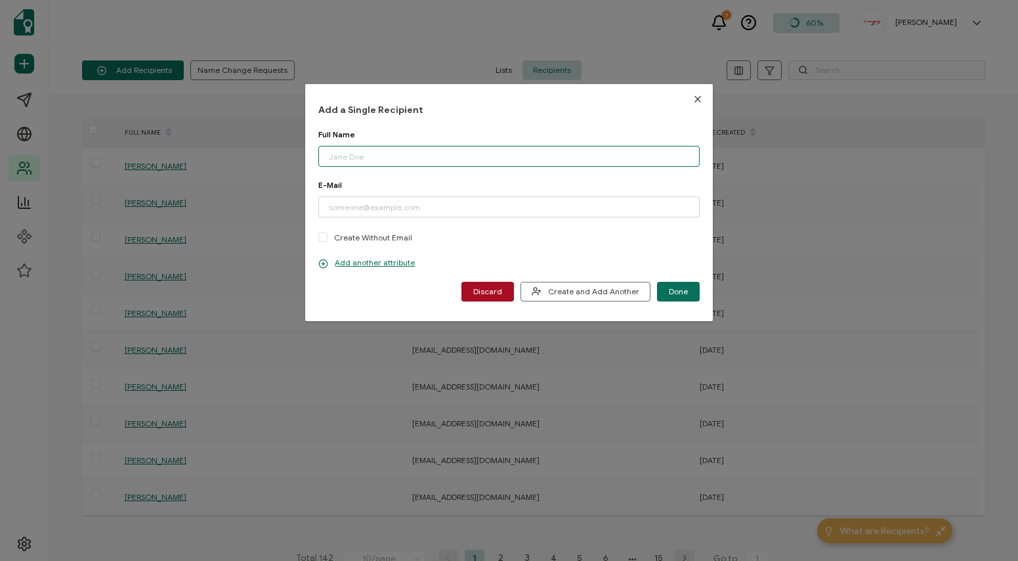
click at [448, 151] on input "dialog" at bounding box center [508, 156] width 381 height 21
type input "[PERSON_NAME]"
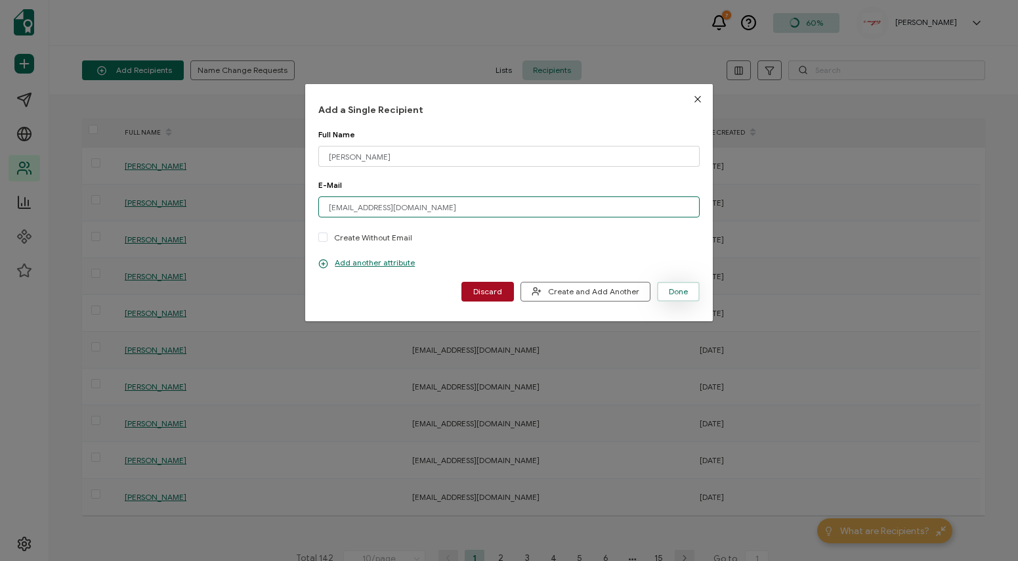
type input "[EMAIL_ADDRESS][DOMAIN_NAME]"
click at [671, 293] on span "Done" at bounding box center [678, 291] width 19 height 8
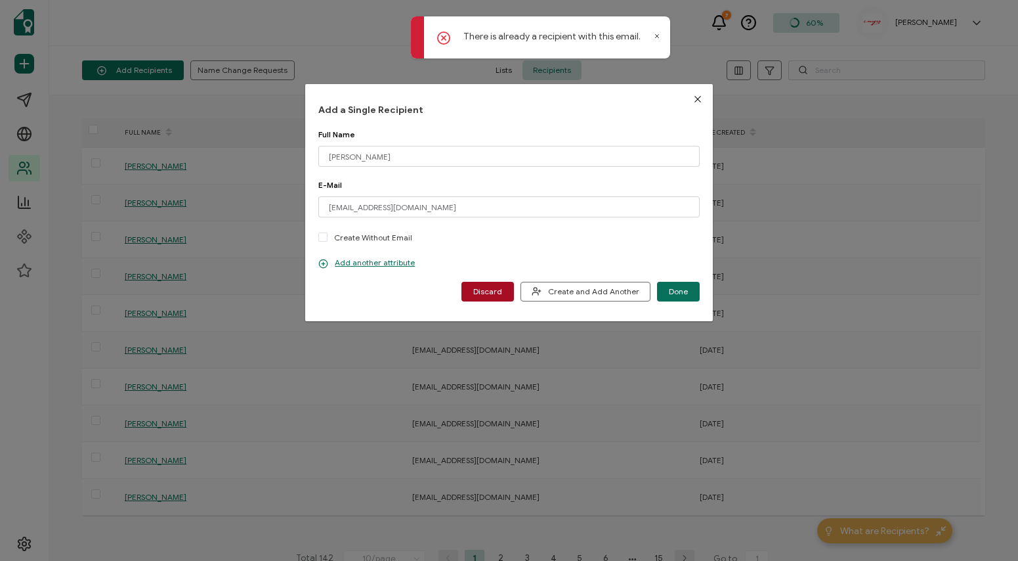
click at [697, 99] on icon "Close" at bounding box center [697, 99] width 11 height 11
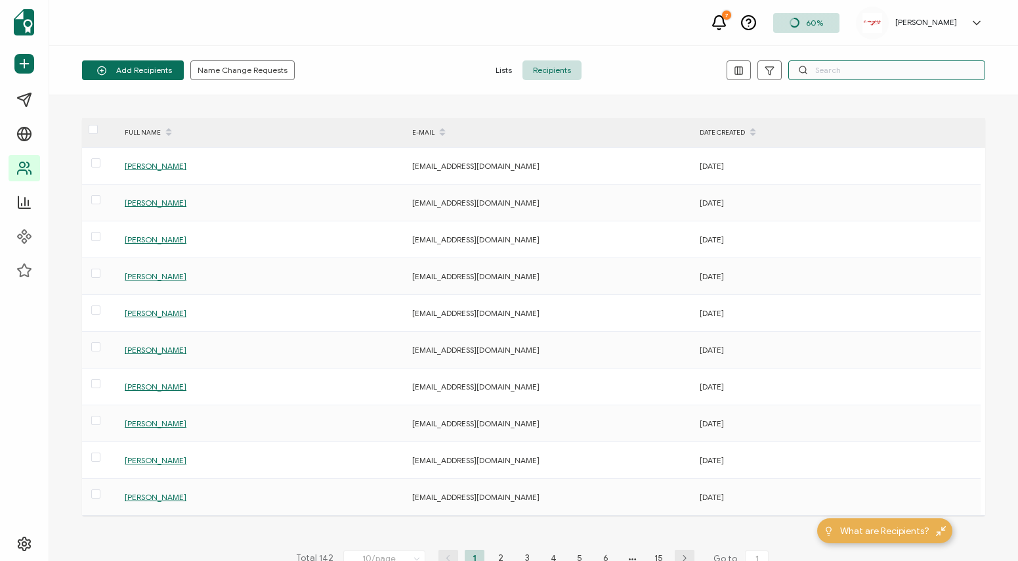
click at [847, 73] on input "text" at bounding box center [886, 70] width 197 height 20
type input "[PERSON_NAME]"
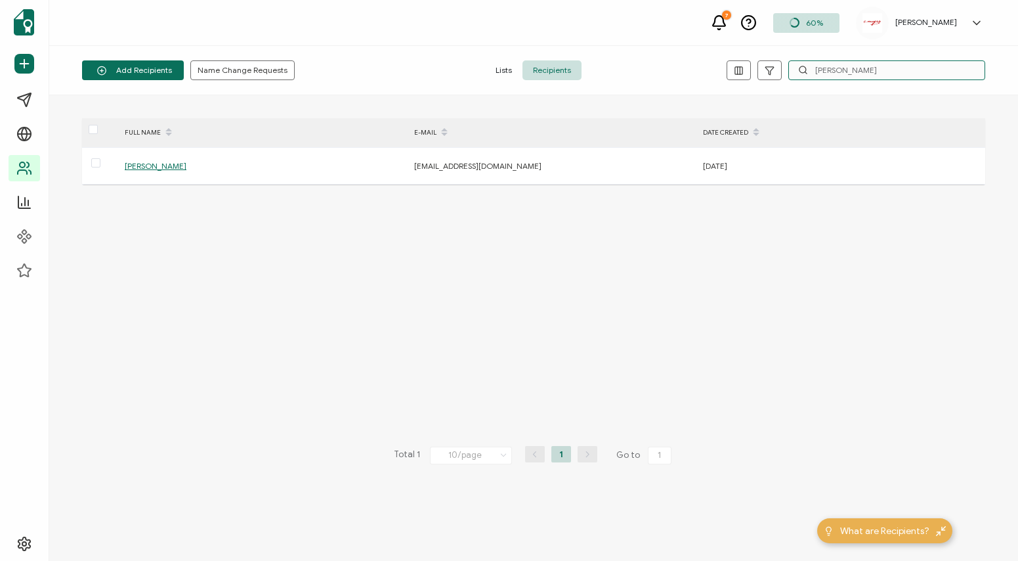
drag, startPoint x: 857, startPoint y: 72, endPoint x: 795, endPoint y: 72, distance: 62.4
click at [795, 72] on input "[PERSON_NAME]" at bounding box center [886, 70] width 197 height 20
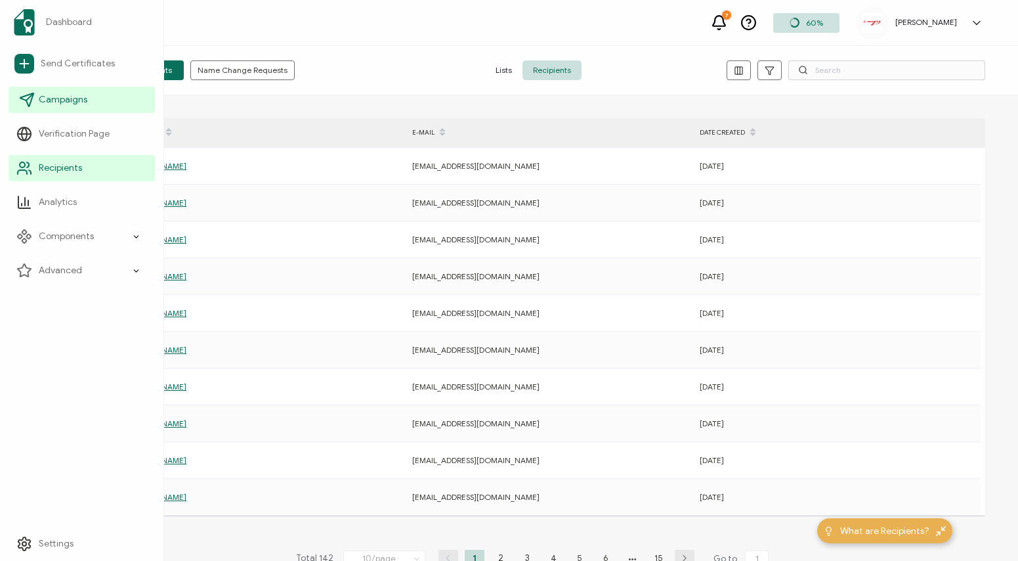
click at [20, 98] on icon at bounding box center [27, 100] width 16 height 16
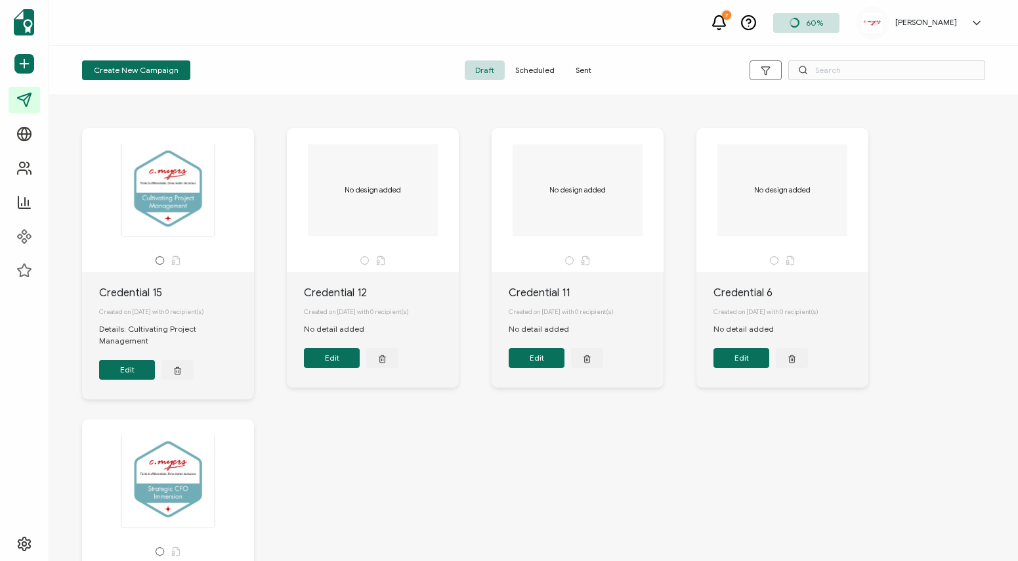
click at [591, 71] on span "Sent" at bounding box center [583, 70] width 37 height 20
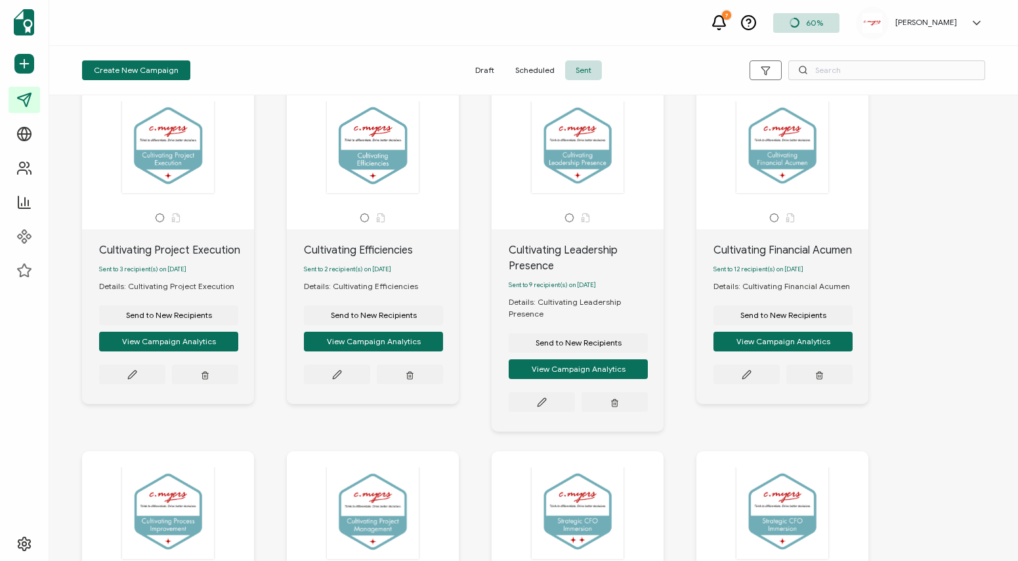
scroll to position [66, 0]
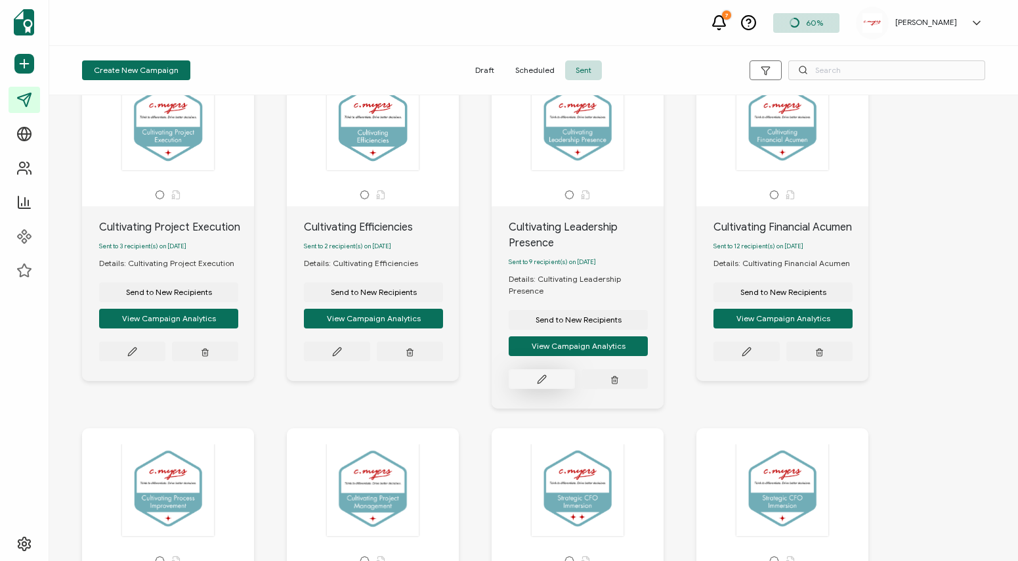
click at [534, 372] on button at bounding box center [542, 379] width 66 height 20
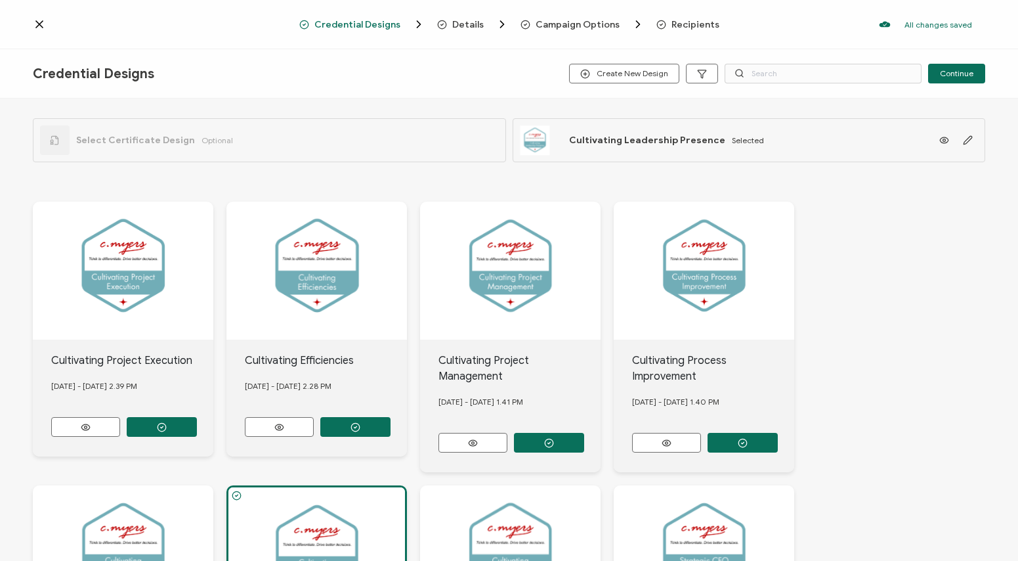
click at [690, 21] on span "Recipients" at bounding box center [695, 25] width 48 height 10
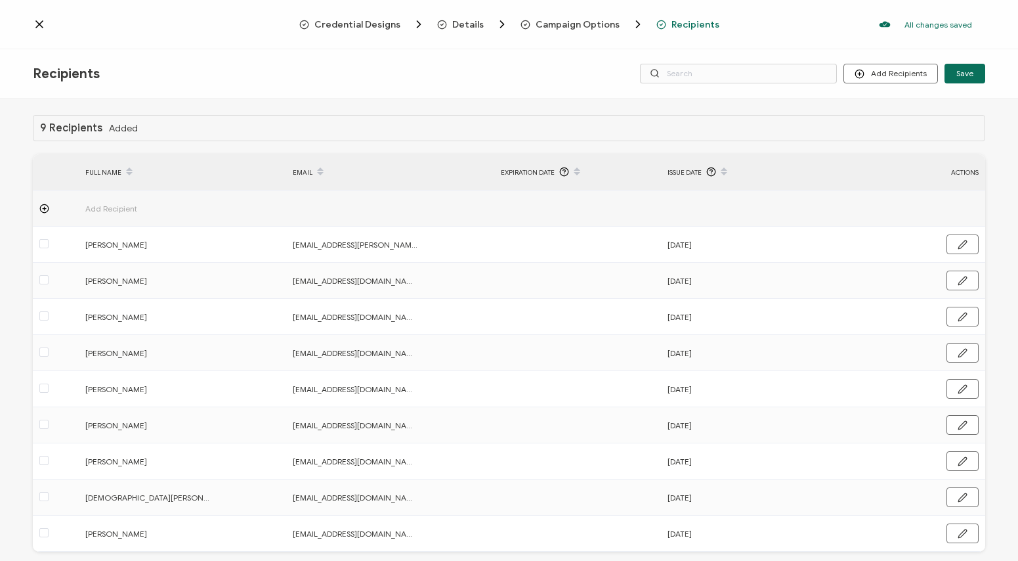
click at [39, 22] on icon at bounding box center [39, 24] width 13 height 13
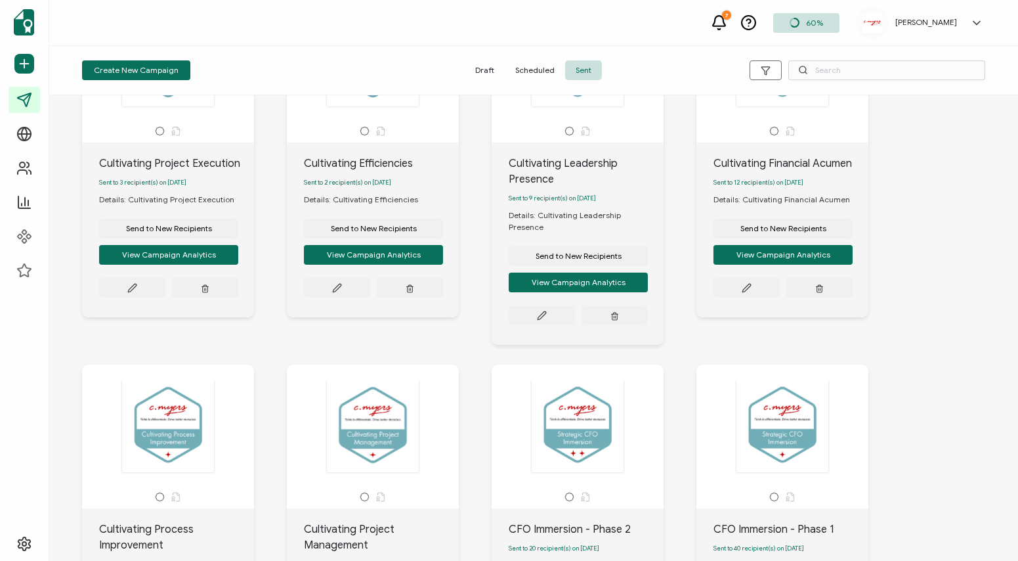
scroll to position [131, 0]
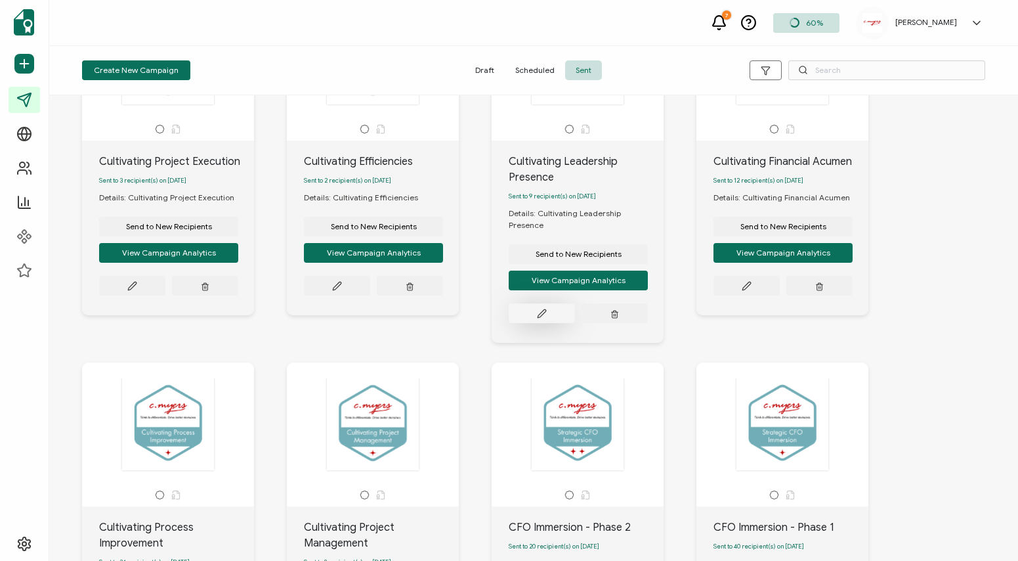
click at [543, 309] on icon at bounding box center [542, 313] width 8 height 8
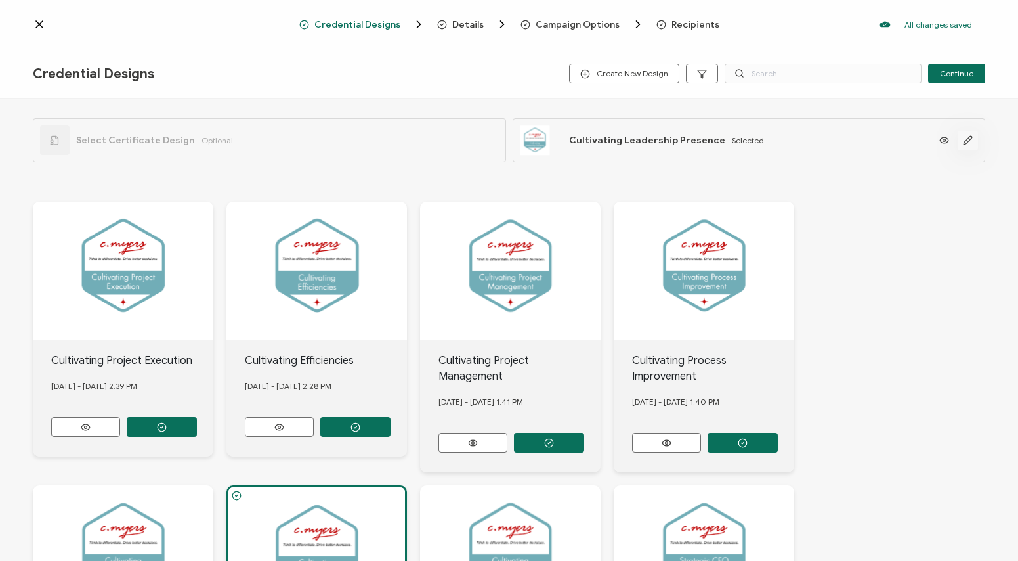
click at [964, 141] on icon "button" at bounding box center [968, 140] width 8 height 8
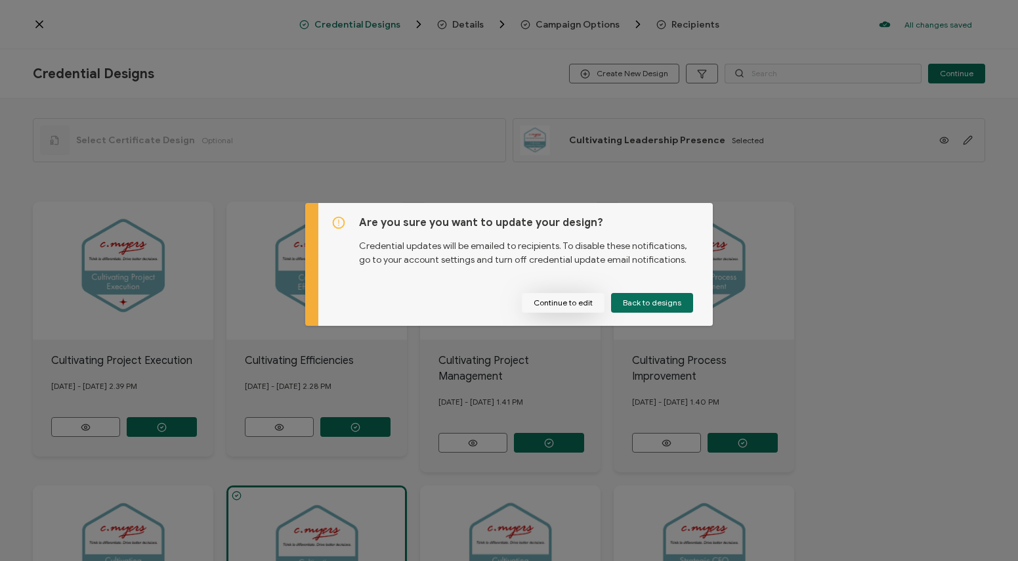
click at [566, 302] on button "Continue to edit" at bounding box center [563, 303] width 83 height 20
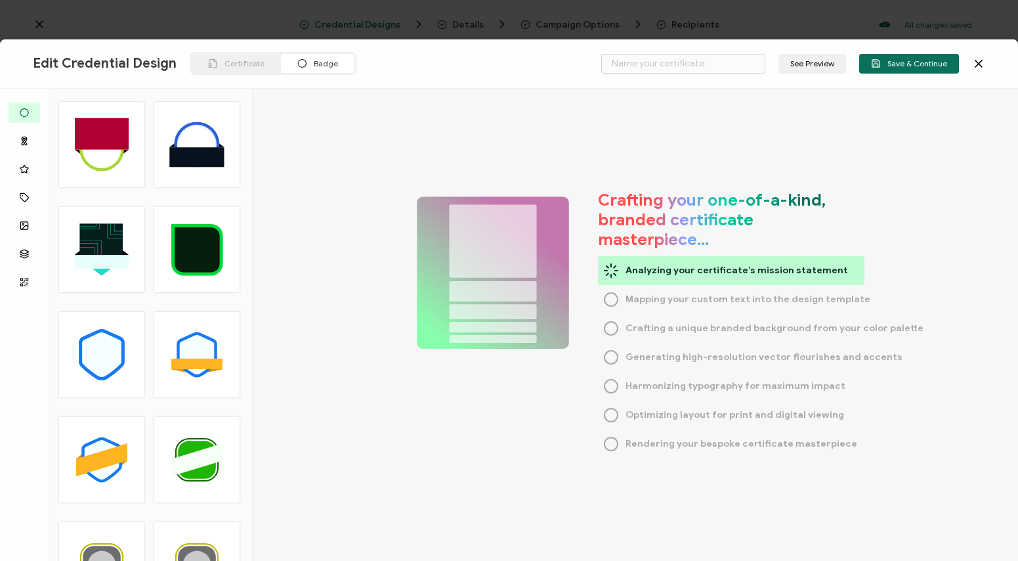
type input "Cultivating Leadership Presence"
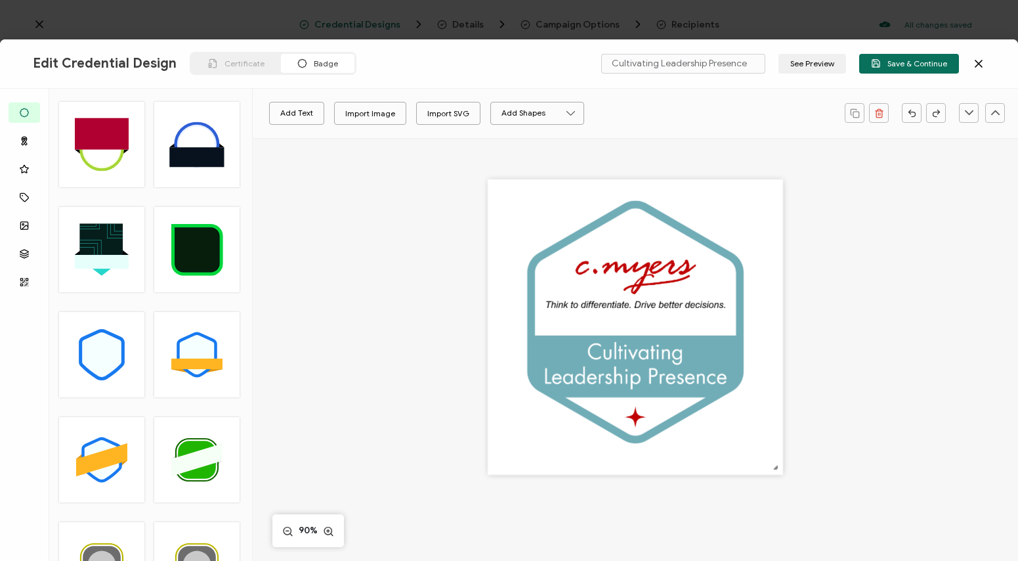
click at [980, 64] on icon at bounding box center [978, 63] width 13 height 13
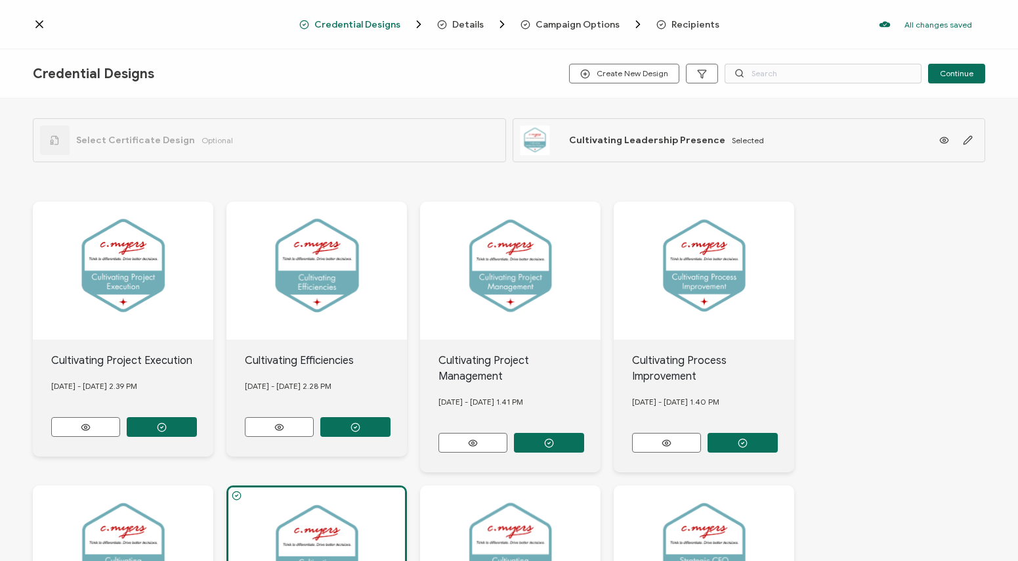
click at [744, 142] on span "Selected" at bounding box center [748, 140] width 32 height 10
click at [958, 75] on span "Continue" at bounding box center [956, 74] width 33 height 8
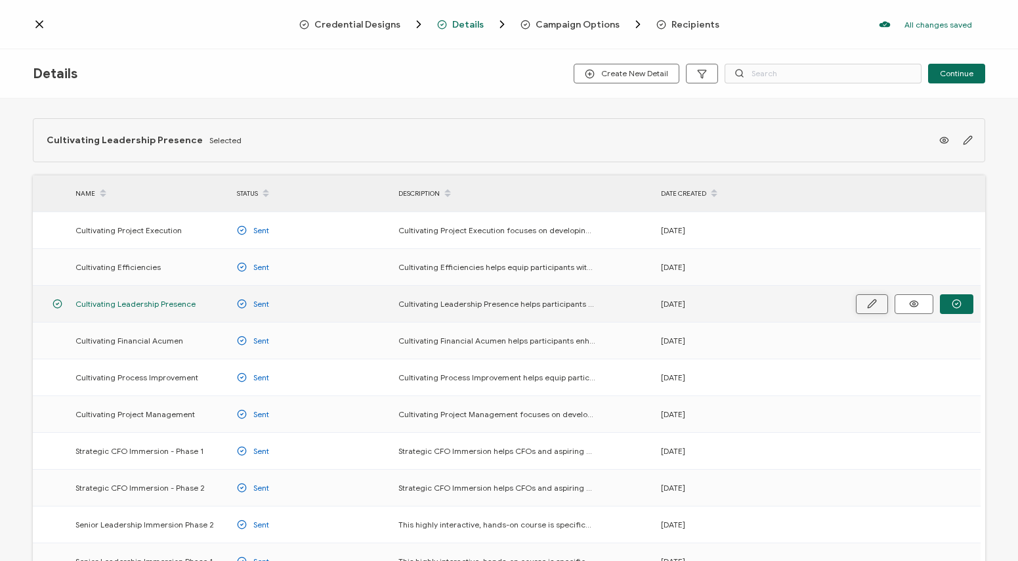
click at [871, 309] on button "button" at bounding box center [872, 304] width 32 height 20
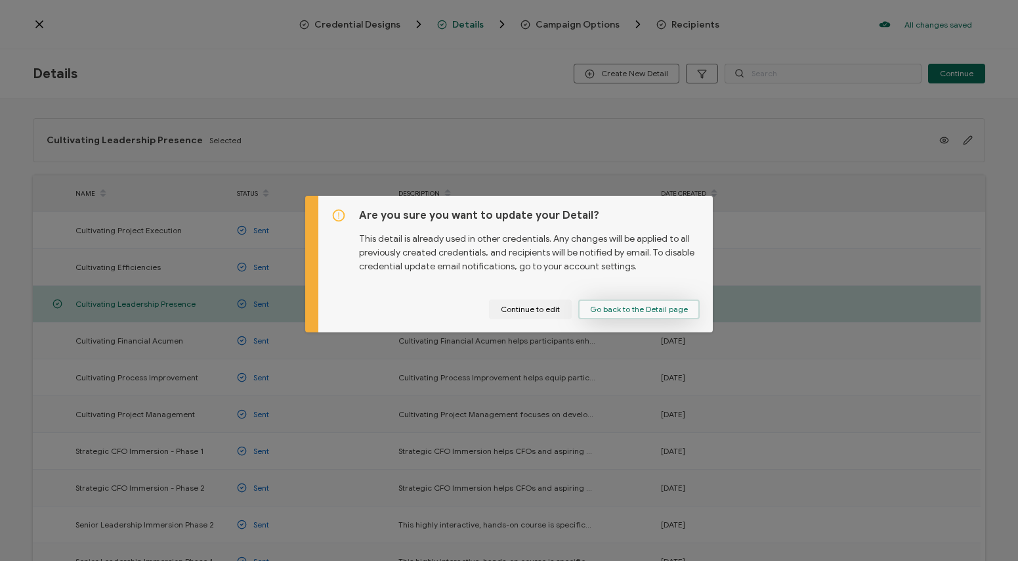
click at [684, 312] on button "Go back to the Detail page" at bounding box center [638, 309] width 121 height 20
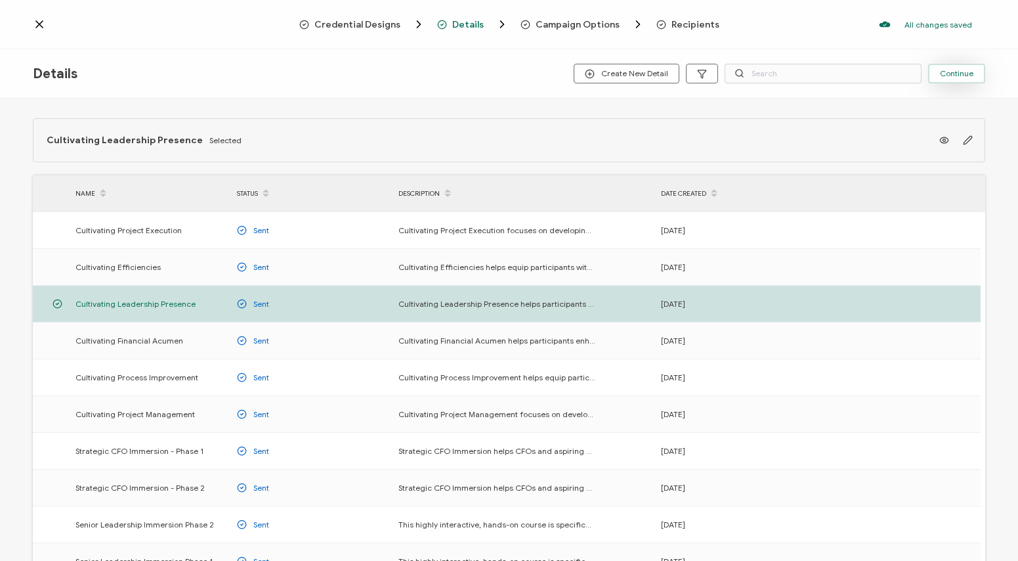
click at [969, 72] on span "Continue" at bounding box center [956, 74] width 33 height 8
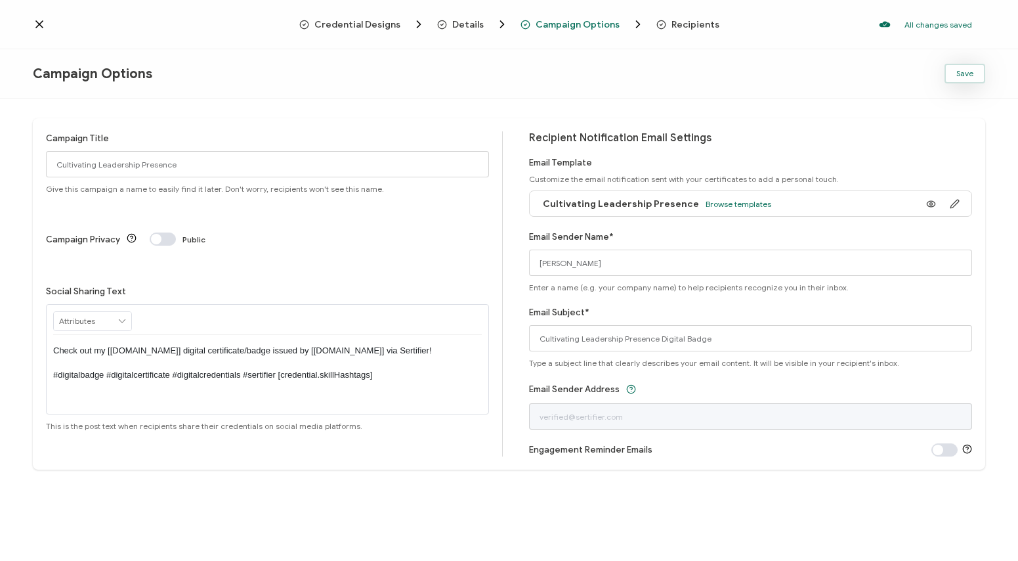
click at [958, 72] on span "Save" at bounding box center [964, 74] width 17 height 8
click at [692, 26] on span "Recipients" at bounding box center [695, 25] width 48 height 10
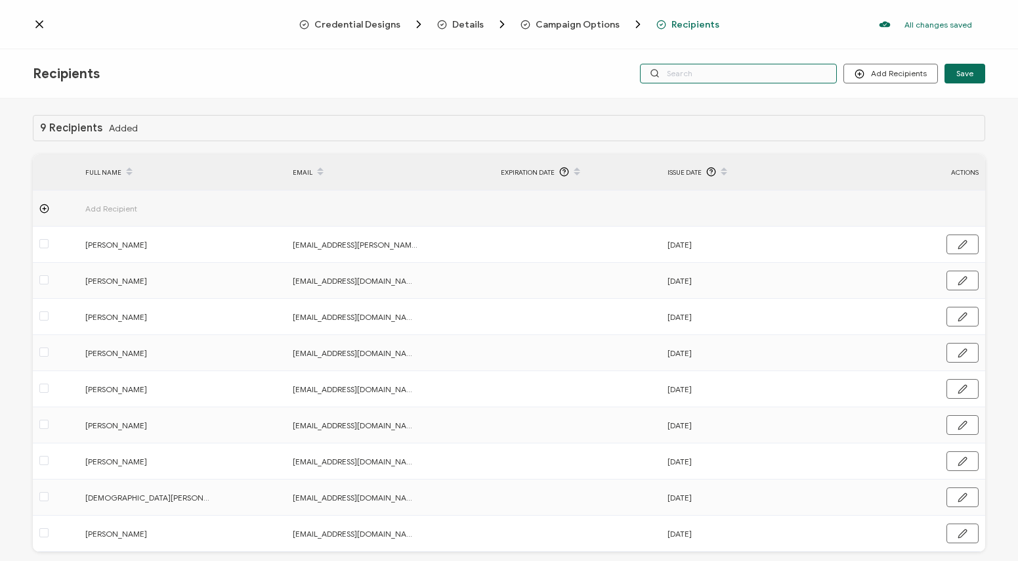
click at [725, 74] on input "text" at bounding box center [738, 74] width 197 height 20
type input "[PERSON_NAME]"
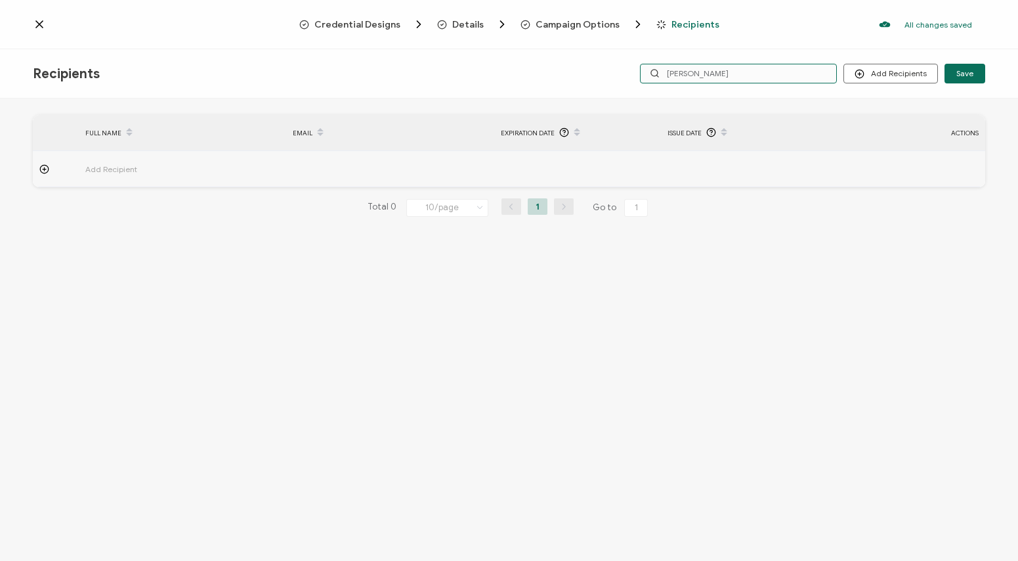
drag, startPoint x: 750, startPoint y: 73, endPoint x: 625, endPoint y: 76, distance: 124.8
click at [625, 76] on div "Recipients Add Recipients Save [PERSON_NAME]" at bounding box center [509, 73] width 1018 height 49
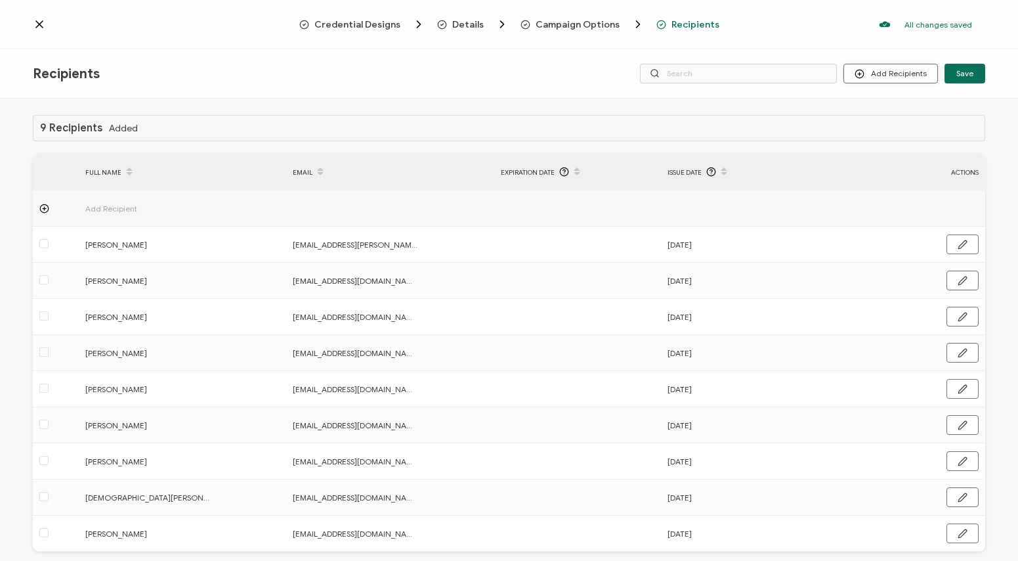
click at [893, 72] on button "Add Recipients" at bounding box center [890, 74] width 95 height 20
click at [910, 151] on span "Import From List" at bounding box center [904, 152] width 60 height 10
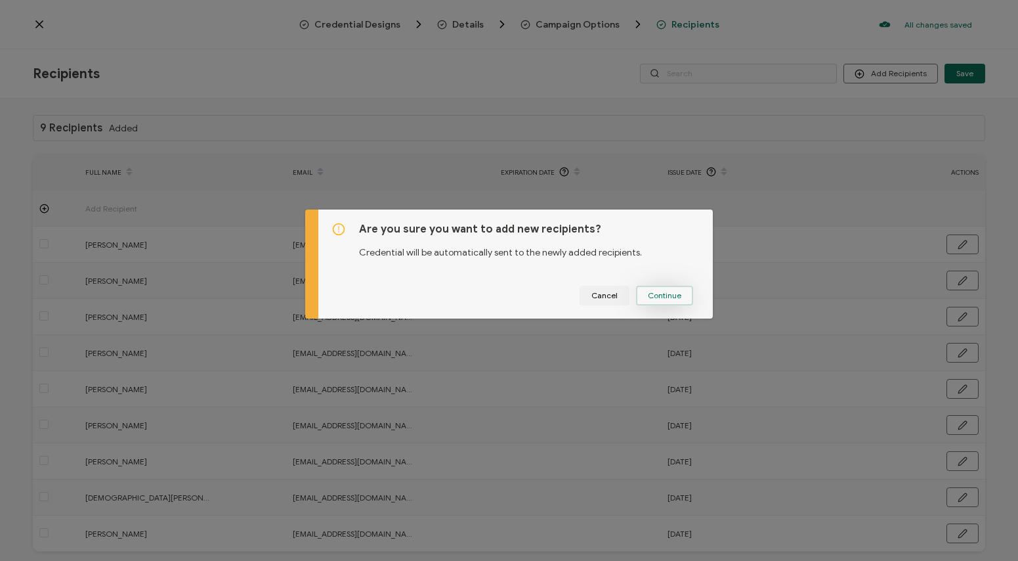
click at [656, 294] on span "Continue" at bounding box center [664, 295] width 33 height 8
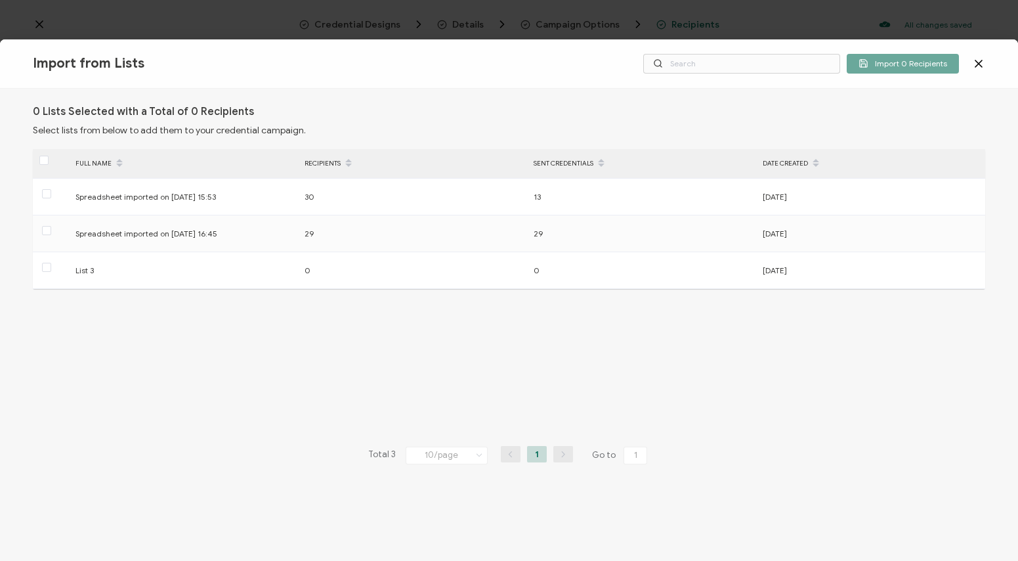
click at [982, 62] on icon at bounding box center [978, 63] width 13 height 13
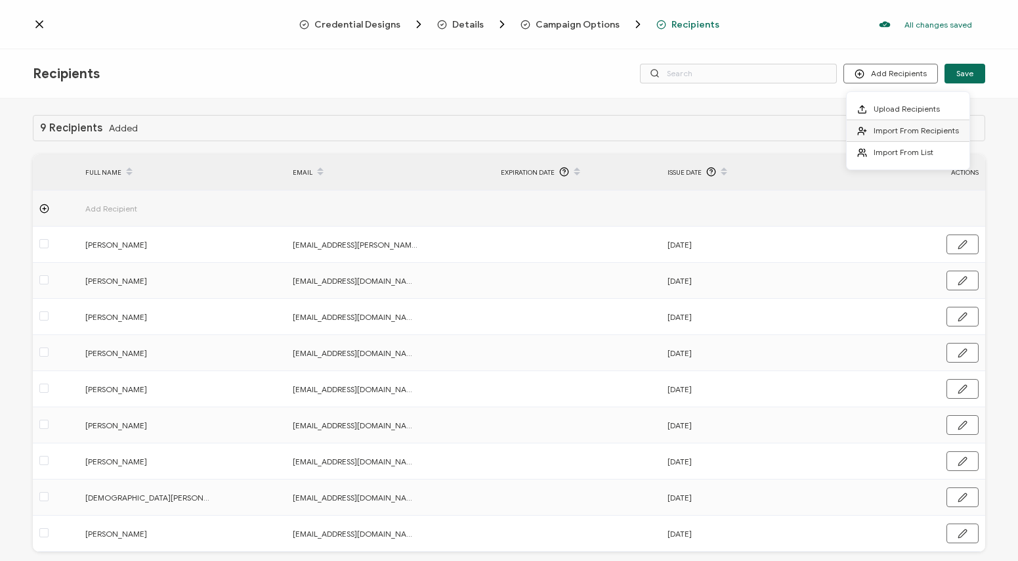
click at [904, 133] on span "Import From Recipients" at bounding box center [916, 130] width 85 height 10
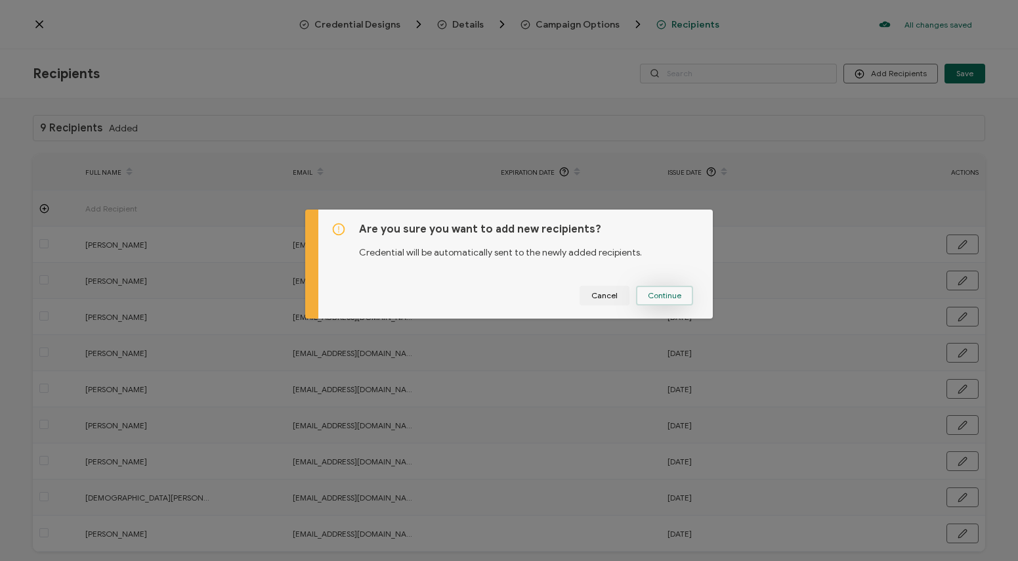
click at [674, 298] on span "Continue" at bounding box center [664, 295] width 33 height 8
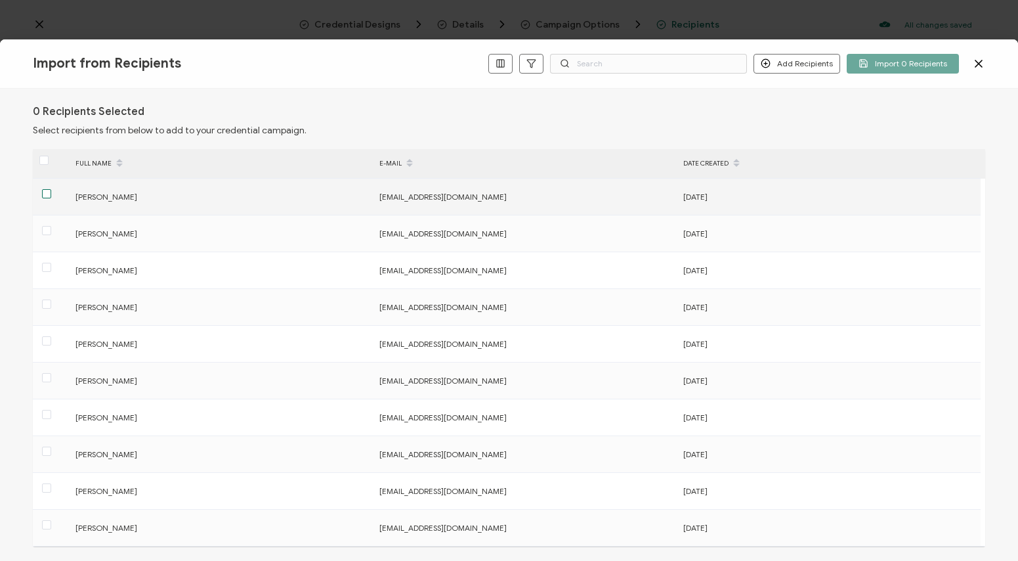
click at [45, 196] on span at bounding box center [46, 193] width 9 height 9
click at [51, 189] on input "checkbox" at bounding box center [51, 189] width 0 height 0
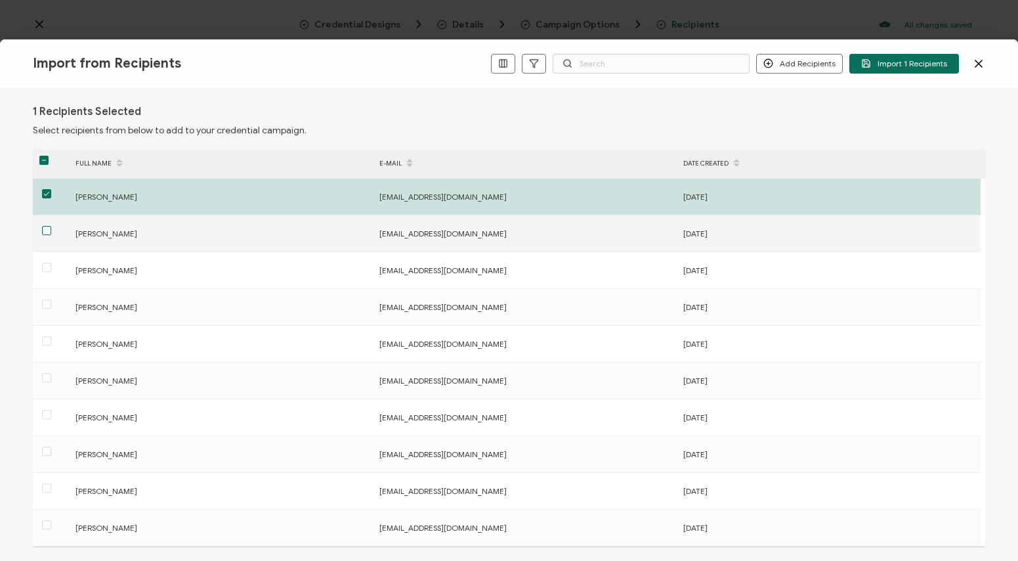
click at [45, 231] on span at bounding box center [46, 230] width 9 height 9
click at [51, 226] on input "checkbox" at bounding box center [51, 226] width 0 height 0
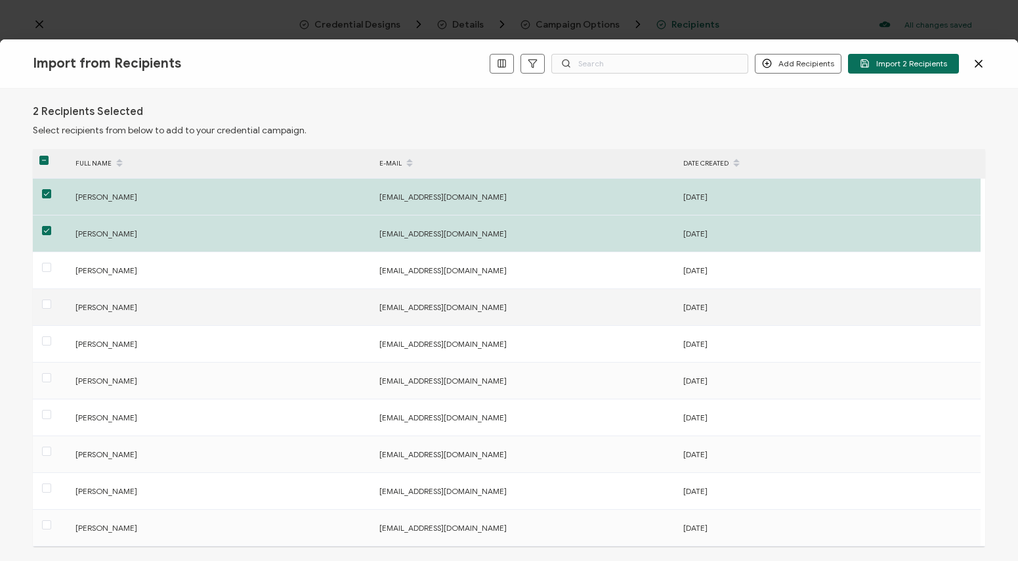
drag, startPoint x: 45, startPoint y: 269, endPoint x: 45, endPoint y: 289, distance: 19.7
click at [45, 268] on span at bounding box center [46, 267] width 9 height 9
click at [51, 263] on input "checkbox" at bounding box center [51, 263] width 0 height 0
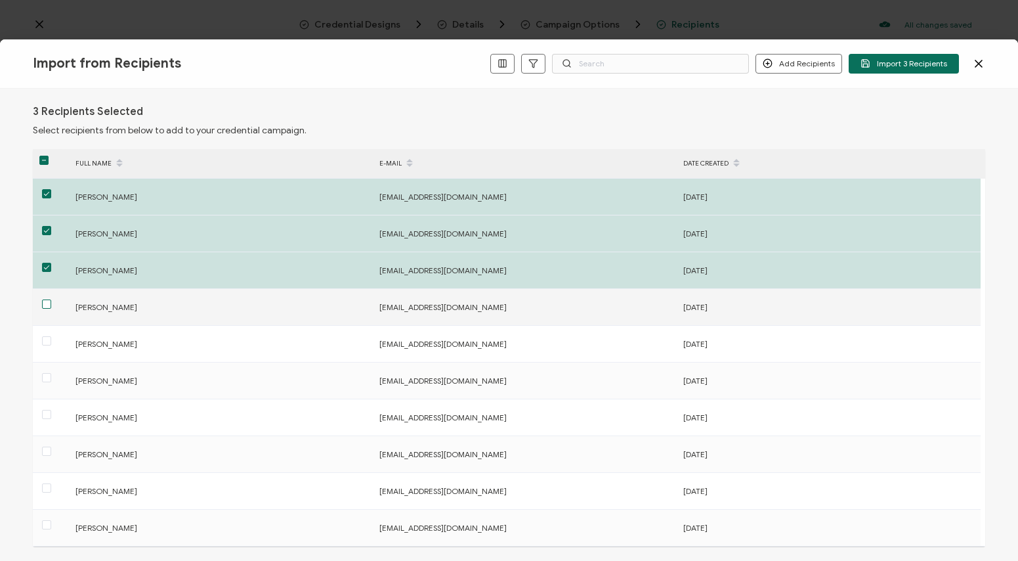
click at [45, 305] on span at bounding box center [46, 303] width 9 height 9
click at [51, 299] on input "checkbox" at bounding box center [51, 299] width 0 height 0
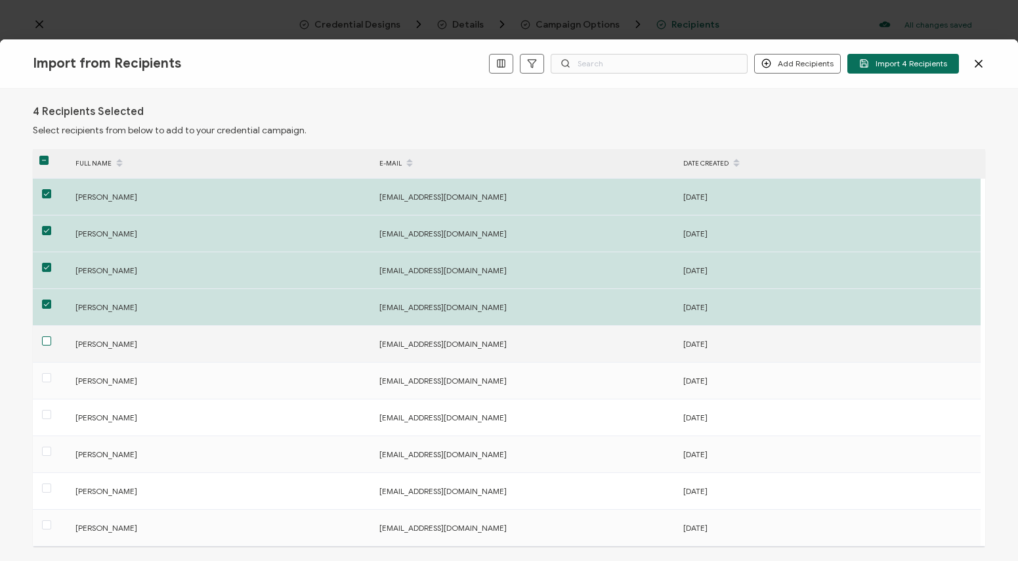
click at [45, 343] on span at bounding box center [46, 340] width 9 height 9
click at [51, 336] on input "checkbox" at bounding box center [51, 336] width 0 height 0
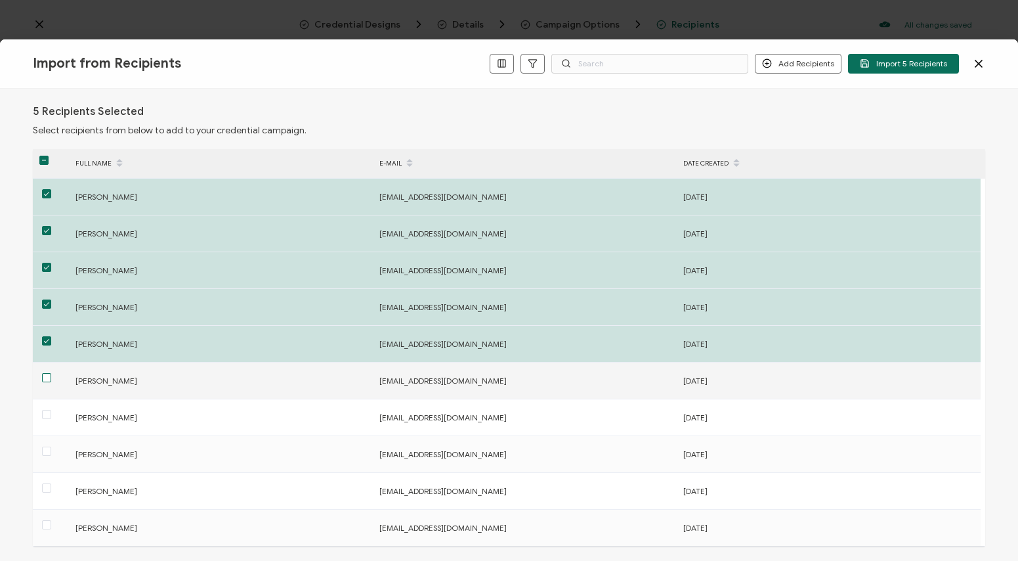
click at [46, 381] on span at bounding box center [46, 377] width 9 height 9
click at [51, 373] on input "checkbox" at bounding box center [51, 373] width 0 height 0
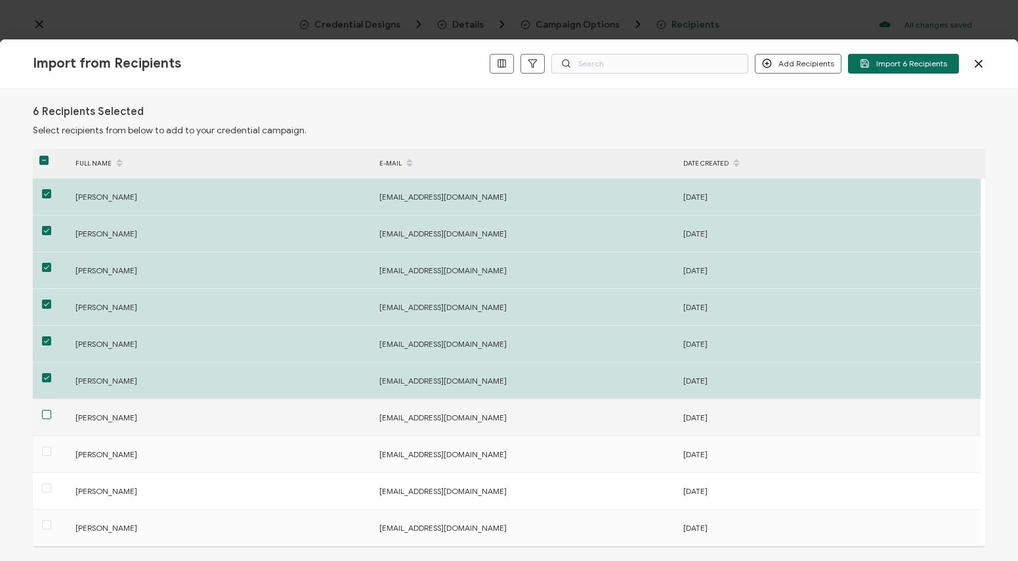
click at [46, 418] on span at bounding box center [46, 414] width 9 height 9
click at [51, 410] on input "checkbox" at bounding box center [51, 410] width 0 height 0
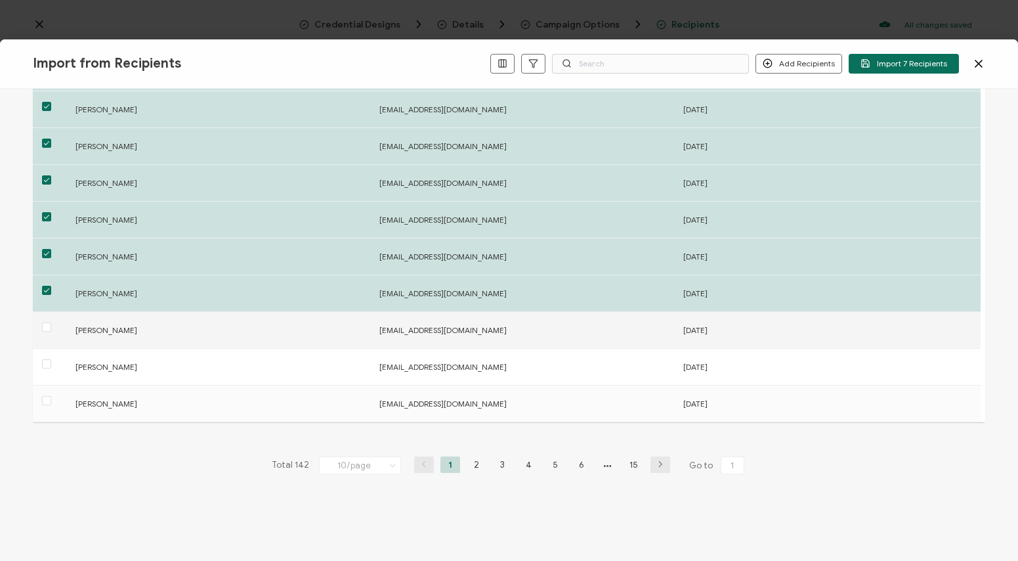
scroll to position [131, 0]
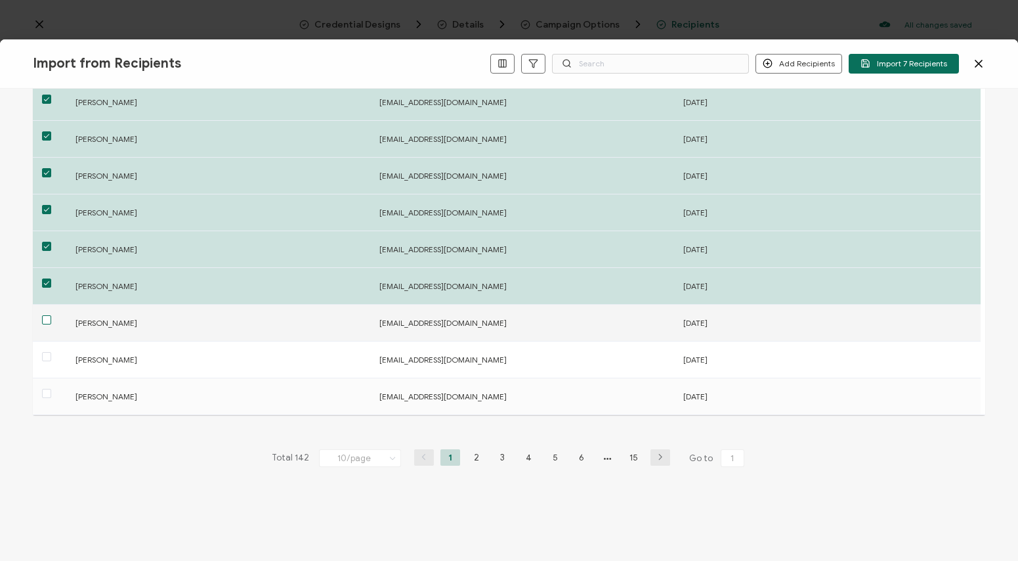
click at [47, 320] on span at bounding box center [46, 319] width 9 height 9
click at [51, 315] on input "checkbox" at bounding box center [51, 315] width 0 height 0
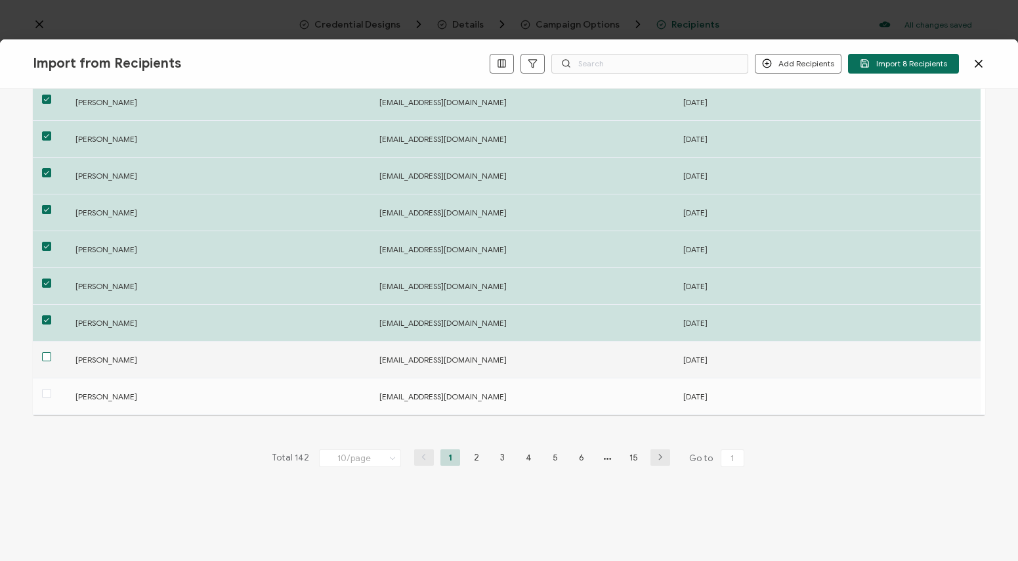
click at [47, 355] on span at bounding box center [46, 356] width 9 height 9
click at [51, 352] on input "checkbox" at bounding box center [51, 352] width 0 height 0
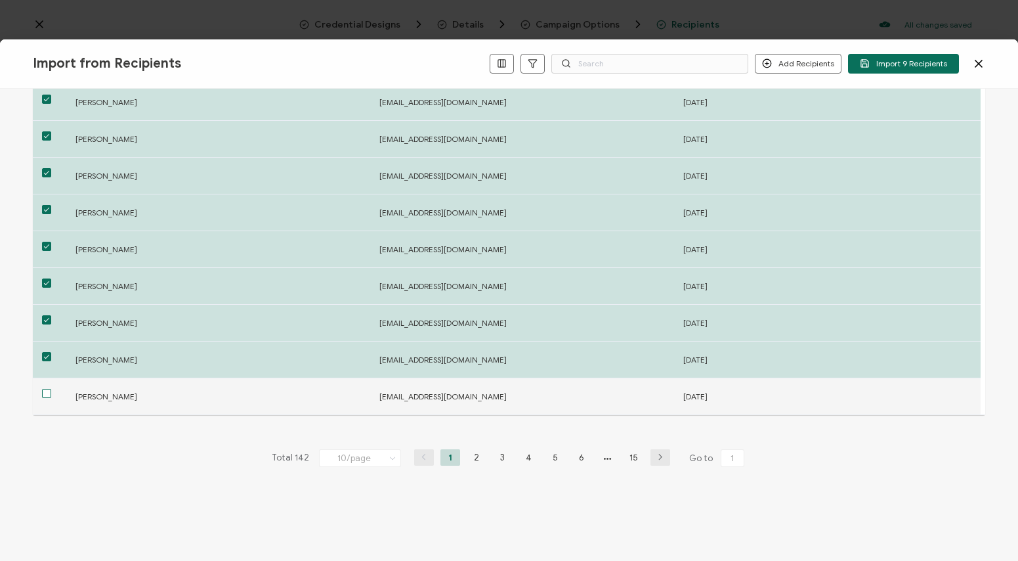
click at [45, 395] on span at bounding box center [46, 393] width 9 height 9
click at [51, 389] on input "checkbox" at bounding box center [51, 389] width 0 height 0
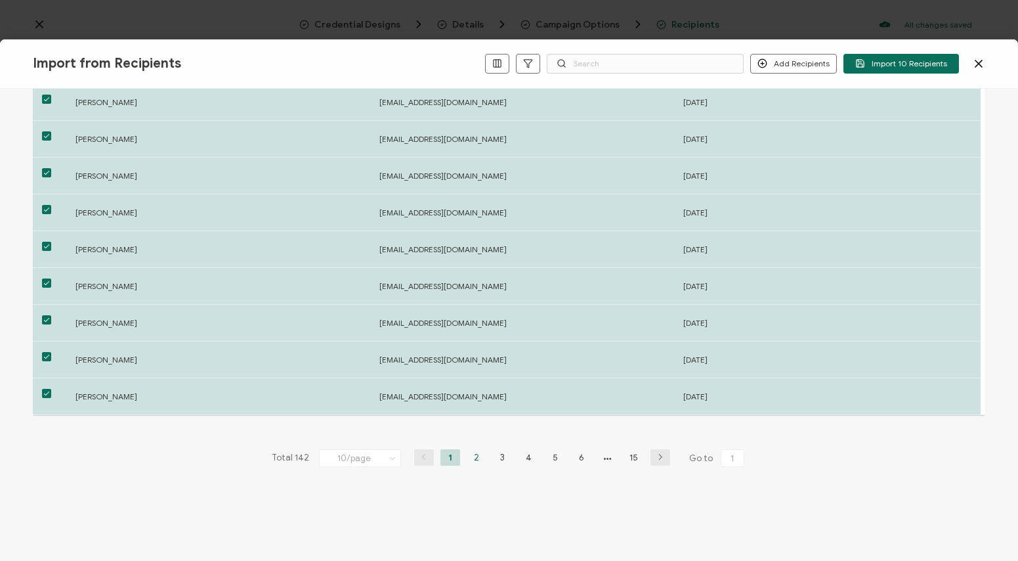
click at [471, 456] on li "2" at bounding box center [477, 457] width 20 height 16
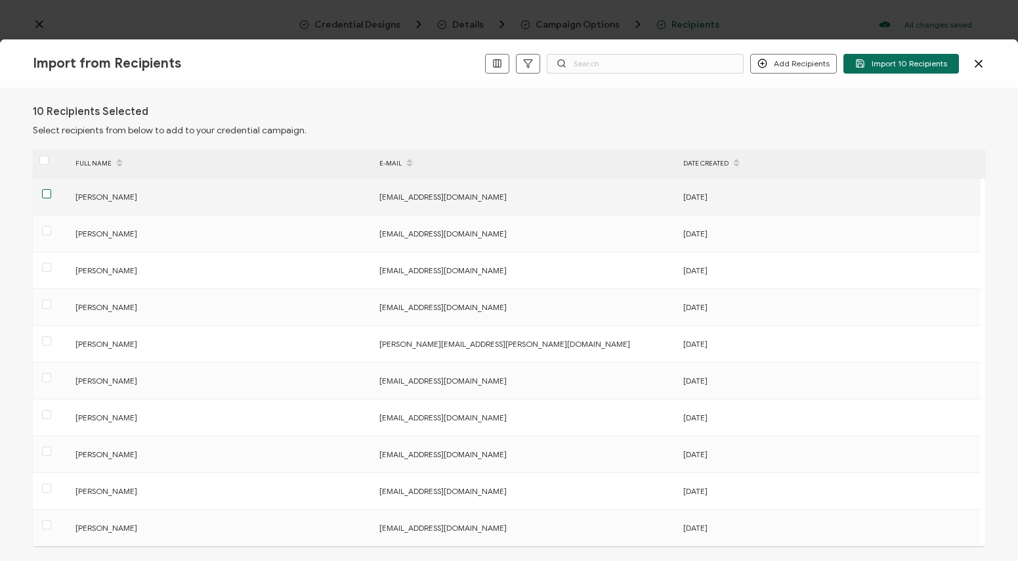
click at [47, 191] on span at bounding box center [46, 193] width 9 height 9
click at [51, 189] on input "checkbox" at bounding box center [51, 189] width 0 height 0
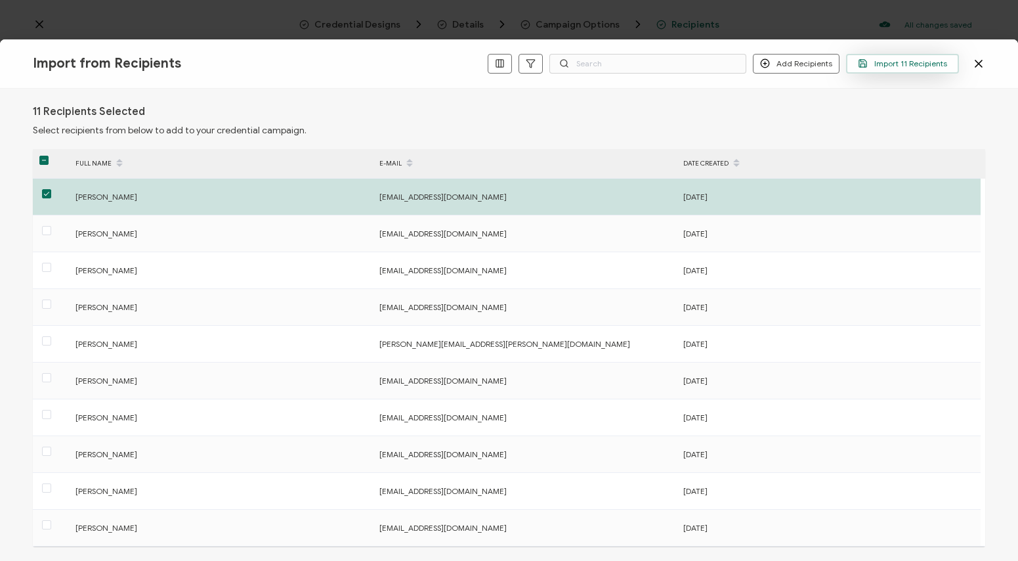
click at [898, 64] on span "Import 11 Recipients" at bounding box center [902, 63] width 89 height 10
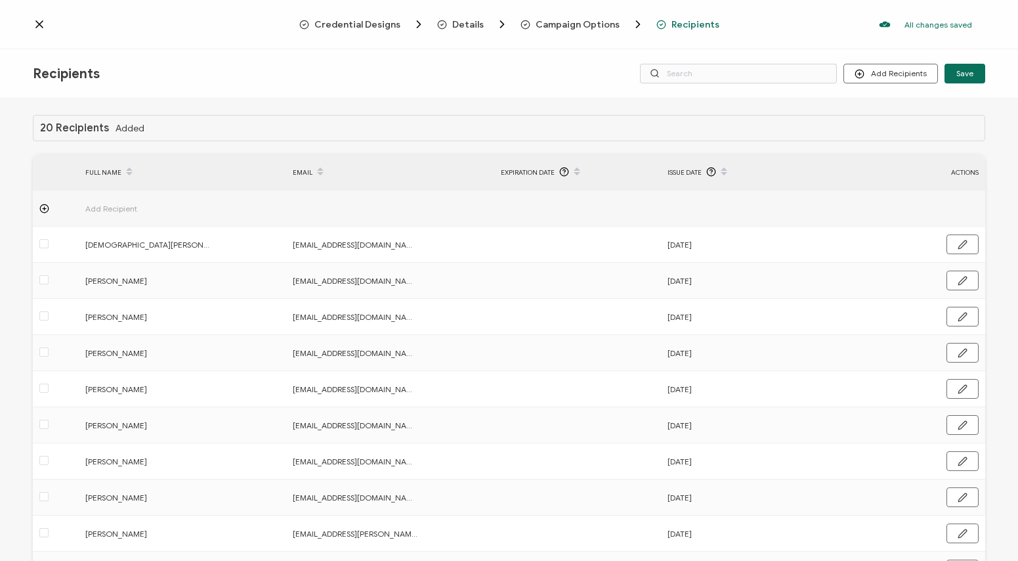
click at [34, 24] on icon at bounding box center [39, 24] width 13 height 13
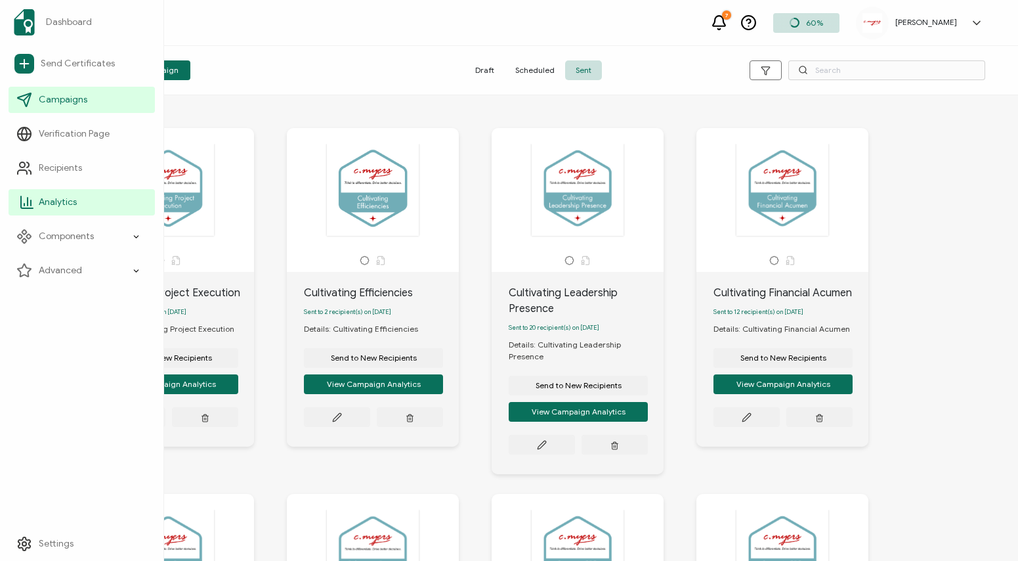
click at [73, 200] on span "Analytics" at bounding box center [58, 202] width 38 height 13
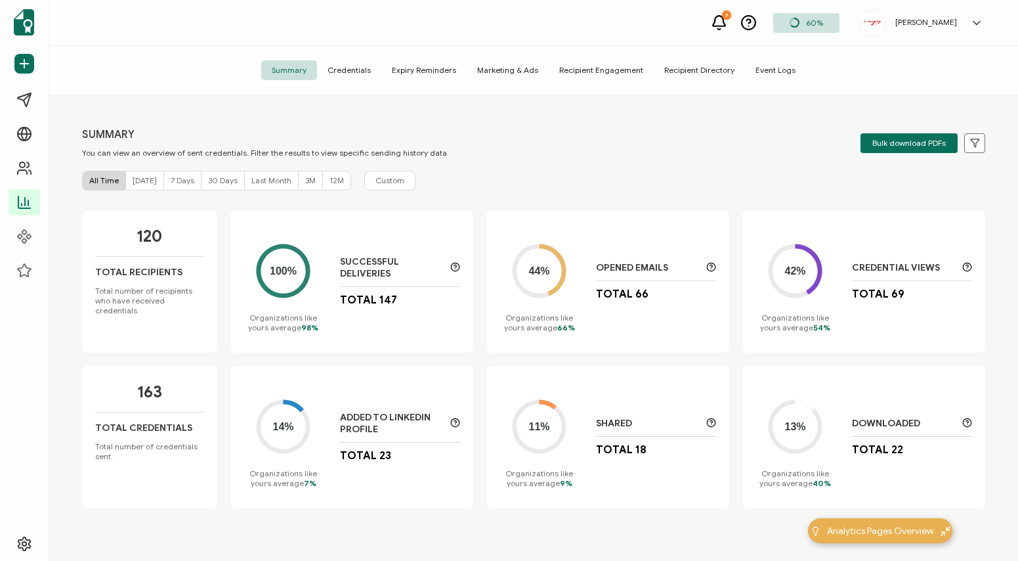
click at [133, 182] on span "[DATE]" at bounding box center [145, 180] width 24 height 10
click at [104, 181] on span "All Time" at bounding box center [104, 180] width 30 height 10
click at [976, 23] on icon at bounding box center [976, 22] width 7 height 3
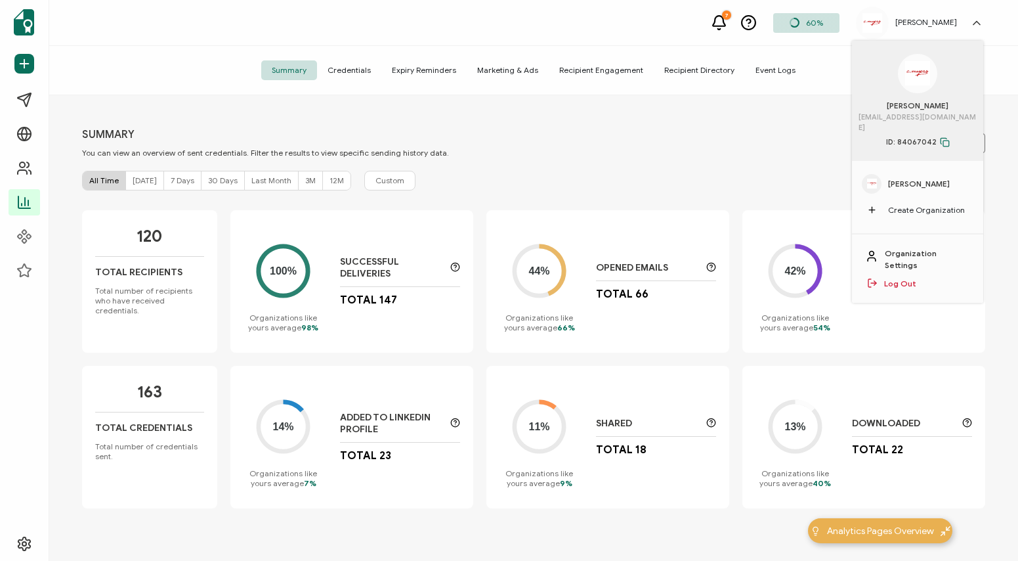
click at [903, 278] on link "Log Out" at bounding box center [900, 284] width 32 height 12
